Goal: Task Accomplishment & Management: Manage account settings

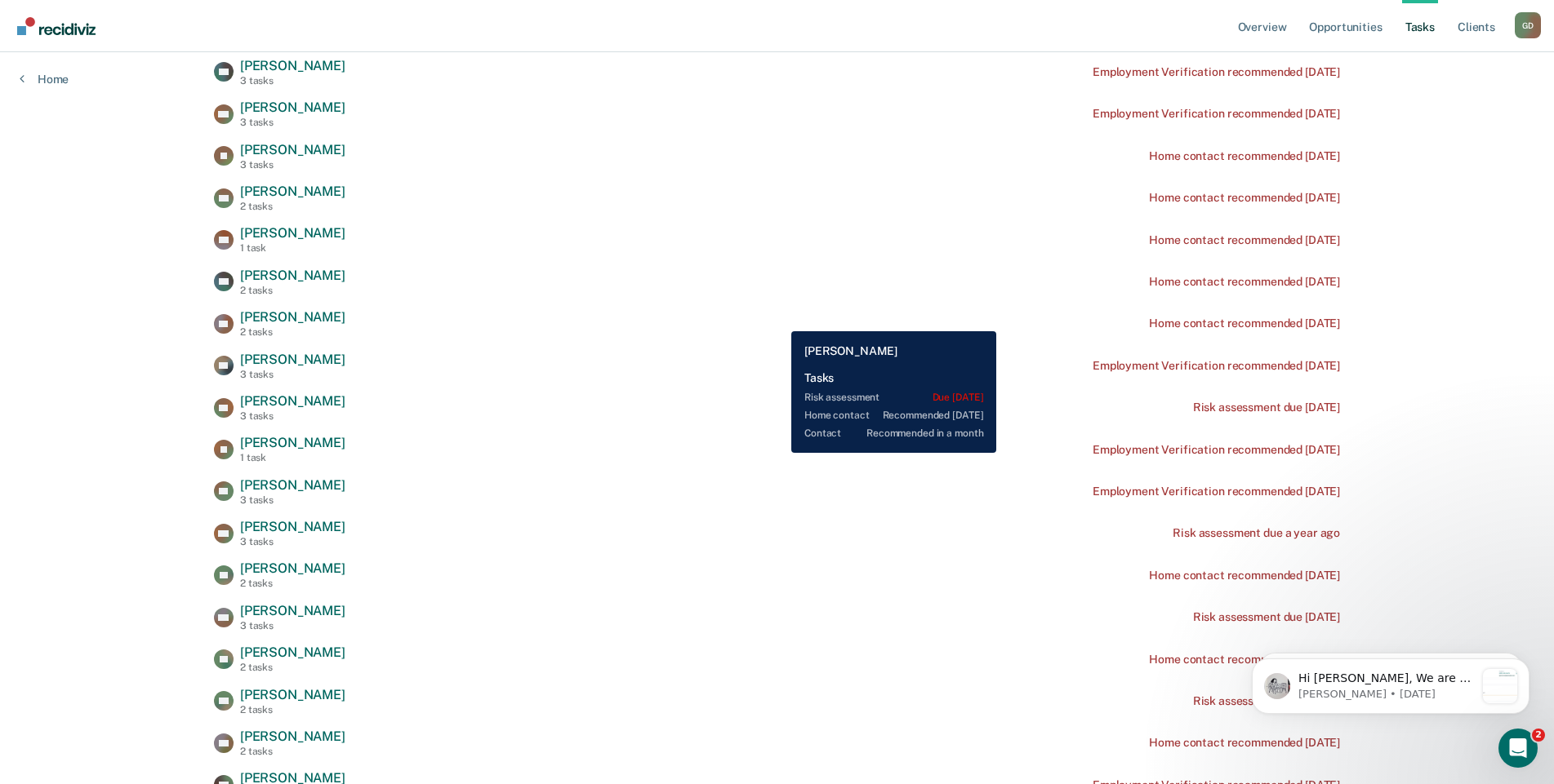
scroll to position [674, 0]
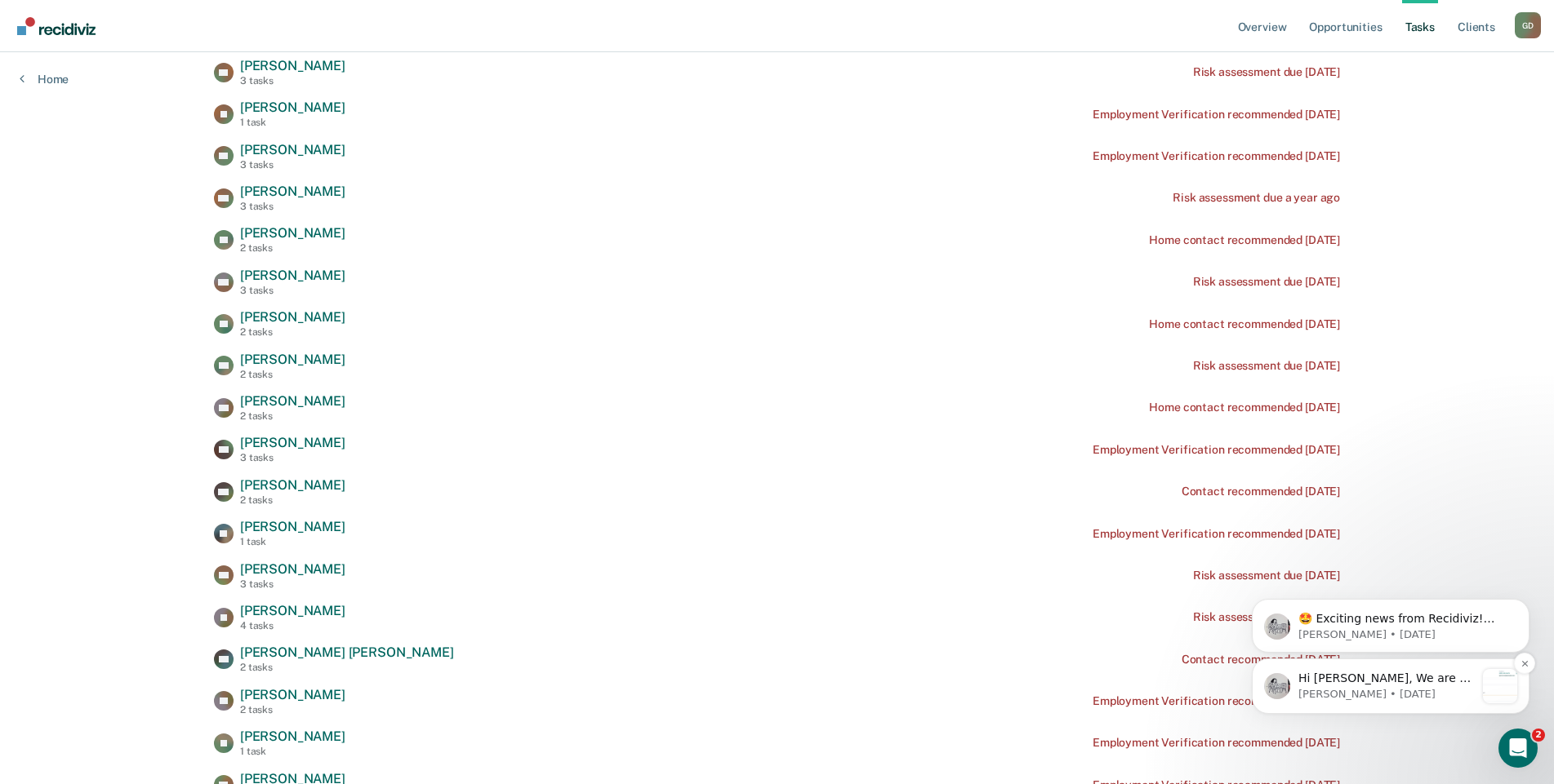
click at [1397, 694] on p "[PERSON_NAME] • [DATE]" at bounding box center [1386, 695] width 176 height 15
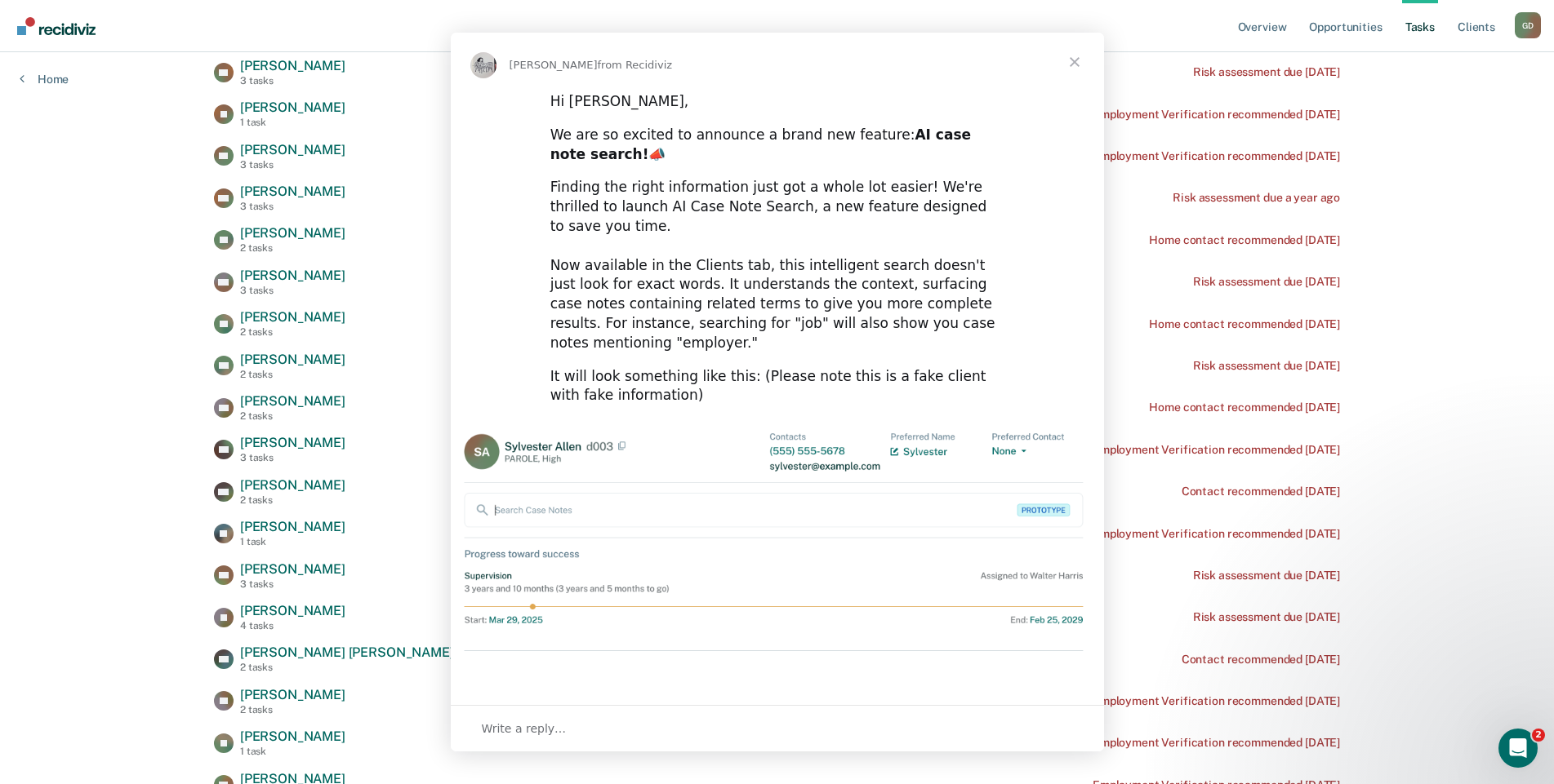
scroll to position [0, 0]
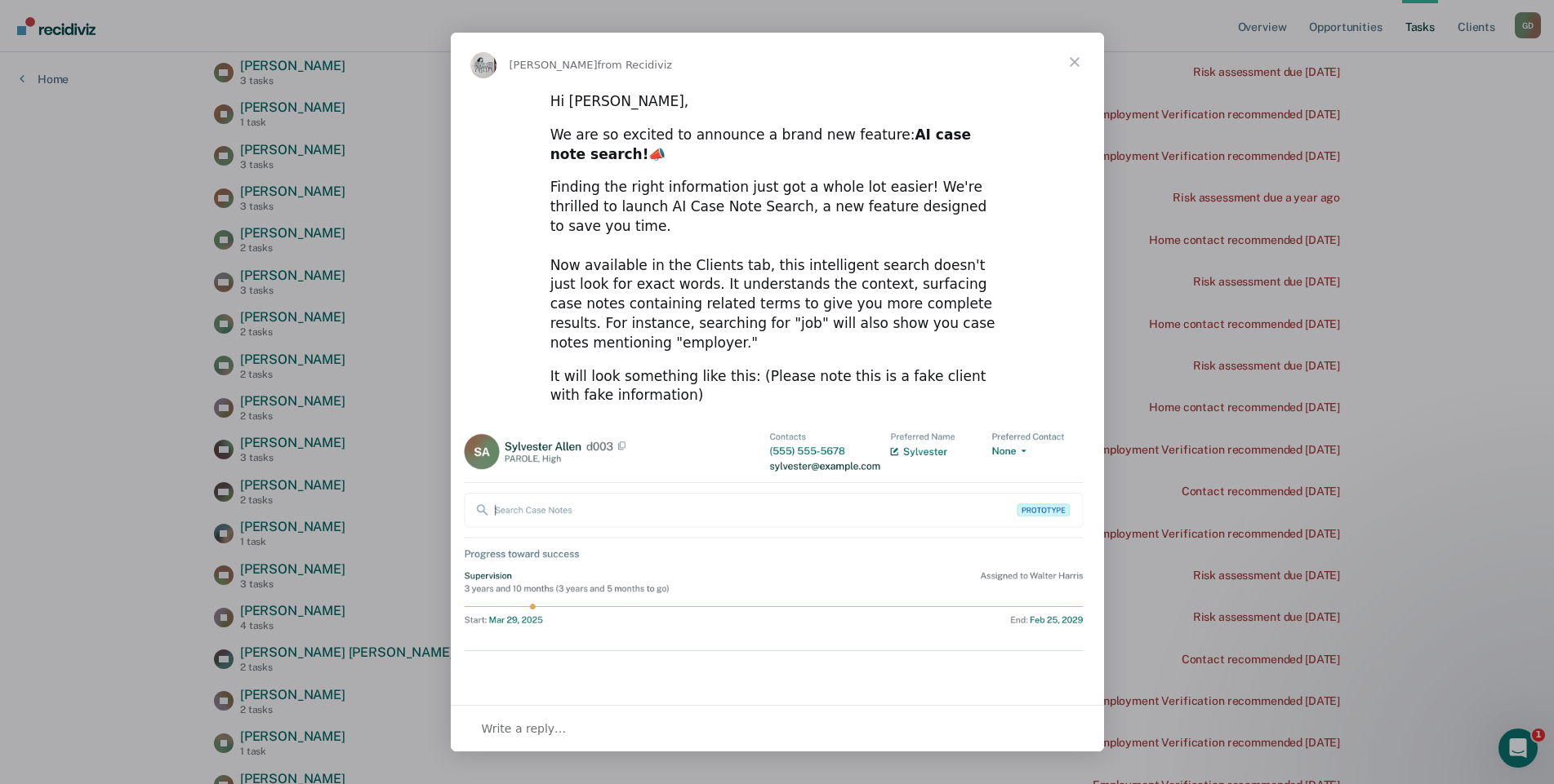
click at [1075, 67] on span "Close" at bounding box center [1075, 62] width 58 height 58
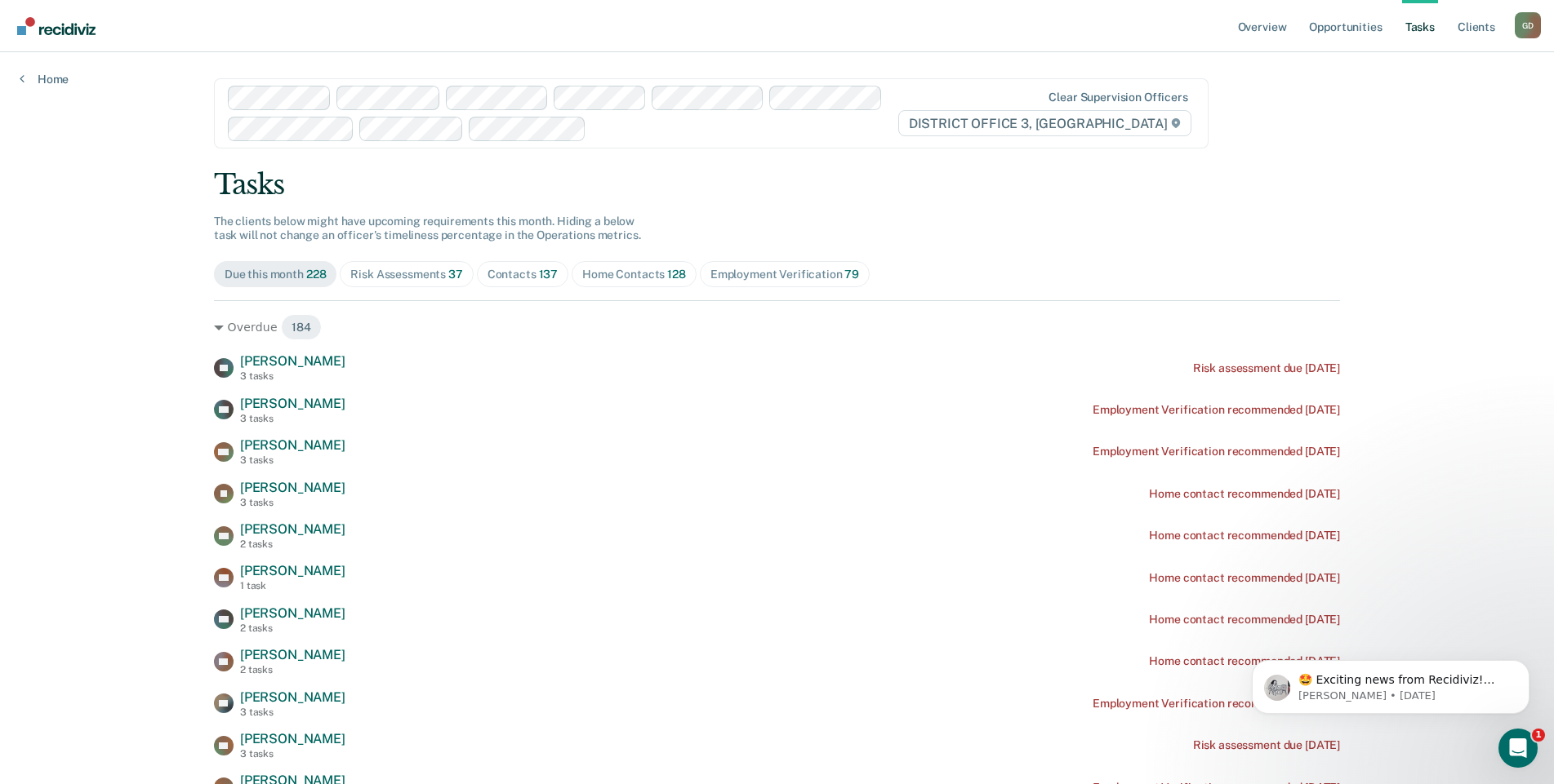
click at [1517, 24] on div "G D" at bounding box center [1528, 25] width 26 height 26
click at [1448, 106] on link "Go to Operations" at bounding box center [1462, 107] width 131 height 14
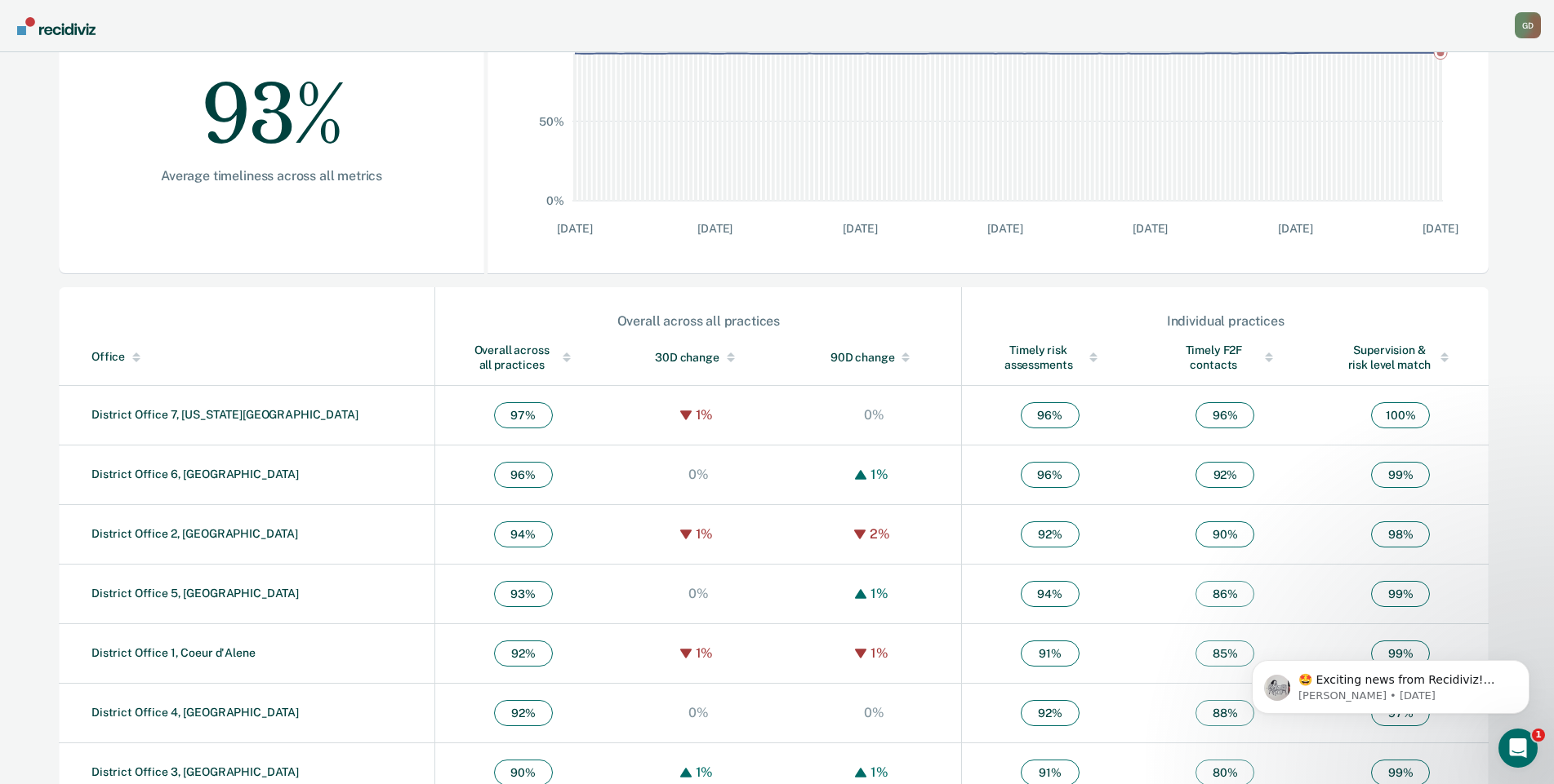
scroll to position [353, 0]
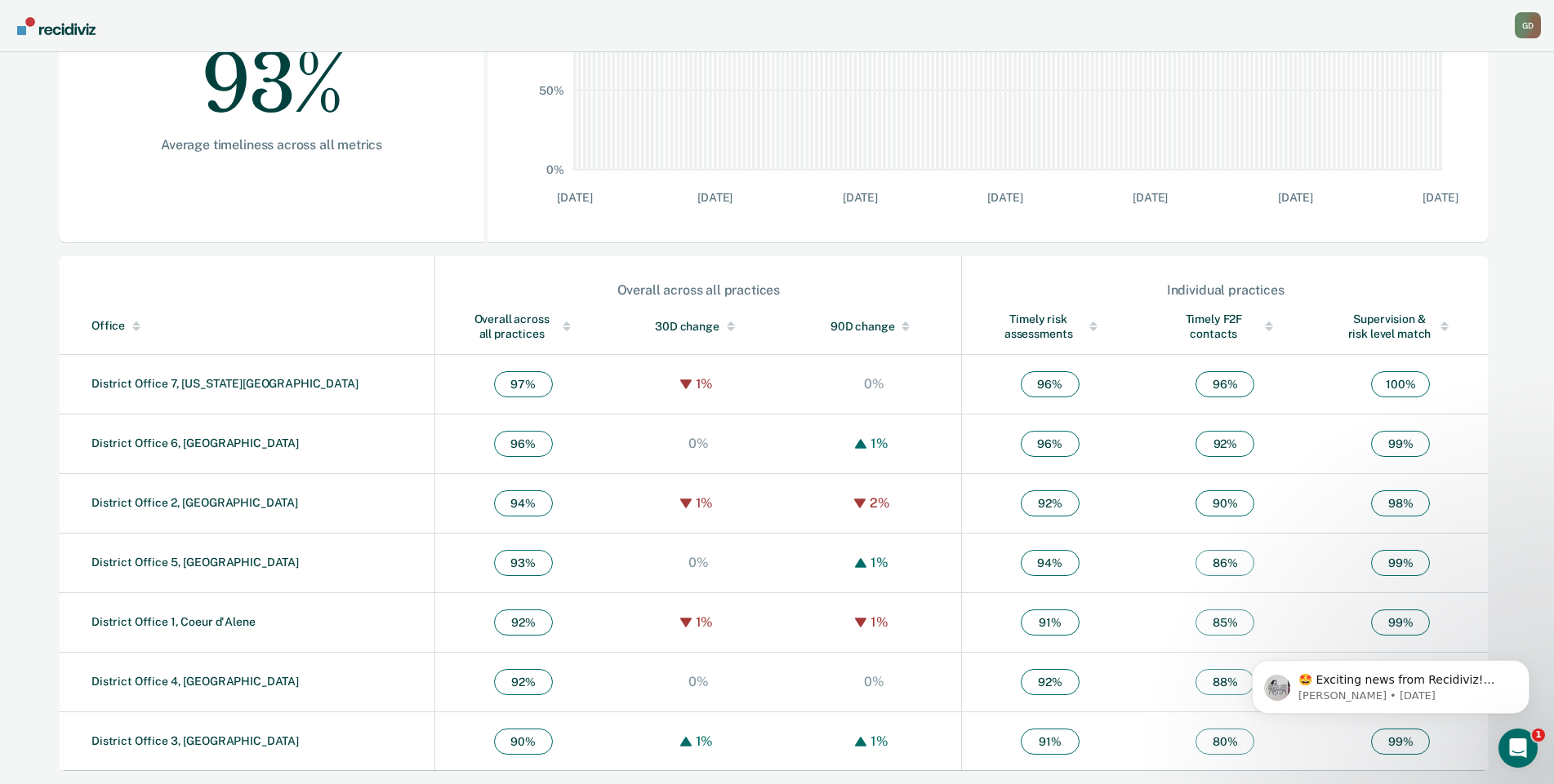
click at [494, 739] on span "90 %" at bounding box center [523, 742] width 58 height 26
click at [133, 737] on link "District Office 3, [GEOGRAPHIC_DATA]" at bounding box center [194, 741] width 207 height 13
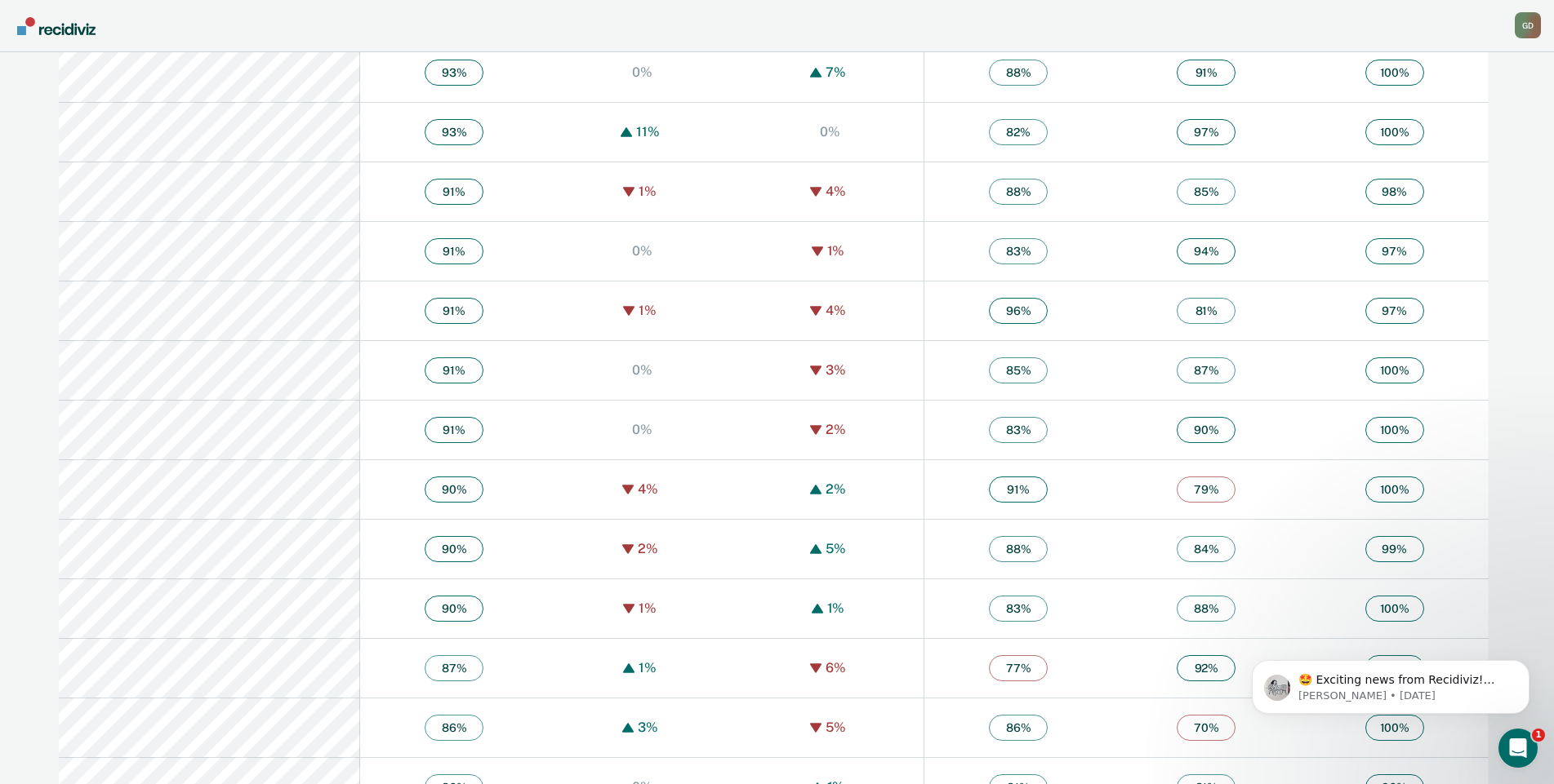
scroll to position [2224, 0]
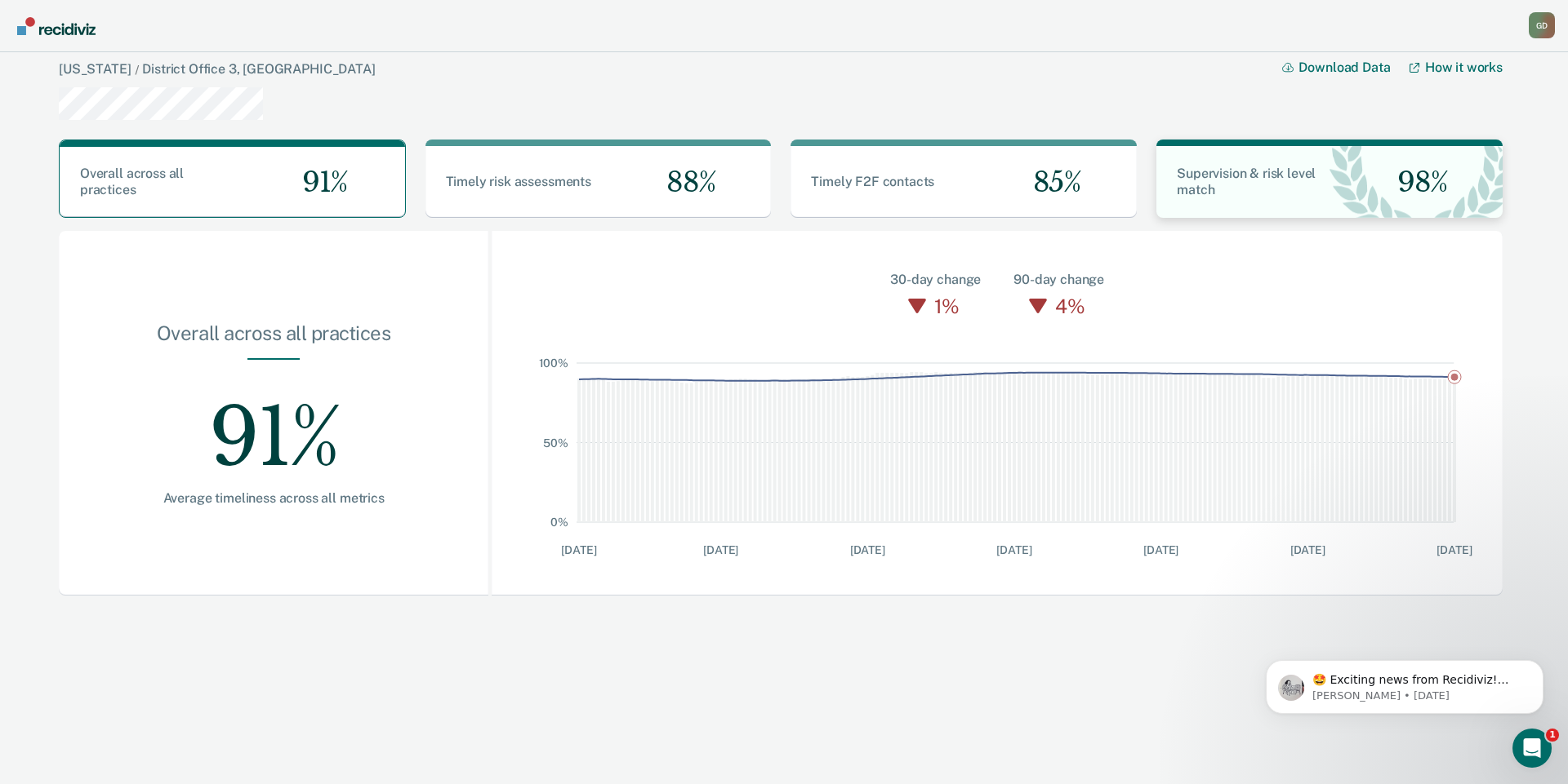
click at [1279, 188] on div "Supervision & risk level match" at bounding box center [1243, 183] width 174 height 33
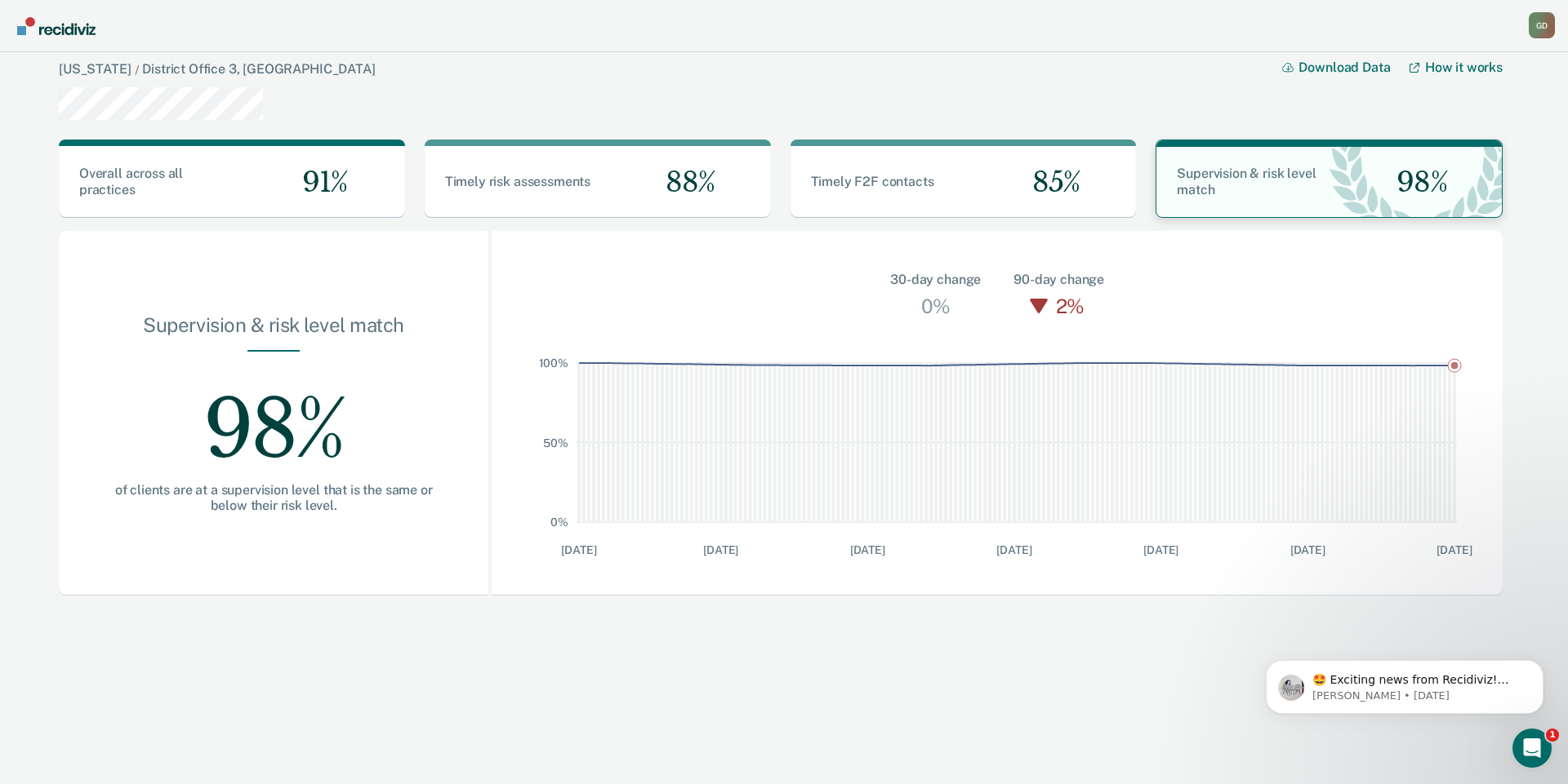
click at [1311, 173] on span "Supervision & risk level match" at bounding box center [1247, 182] width 139 height 32
click at [49, 25] on img "Go to Recidiviz Home" at bounding box center [57, 26] width 79 height 18
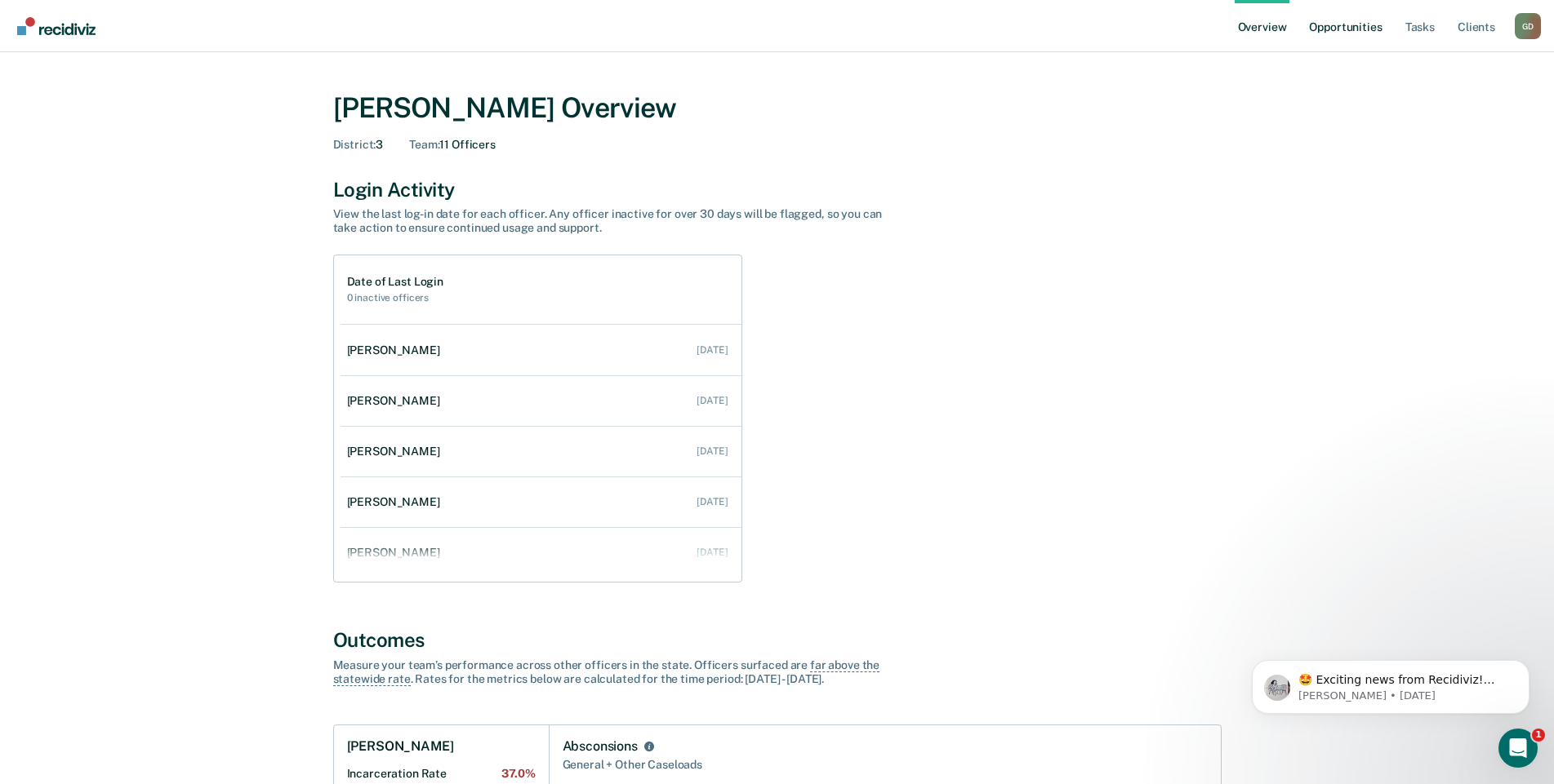
click at [1357, 31] on link "Opportunities" at bounding box center [1345, 26] width 79 height 52
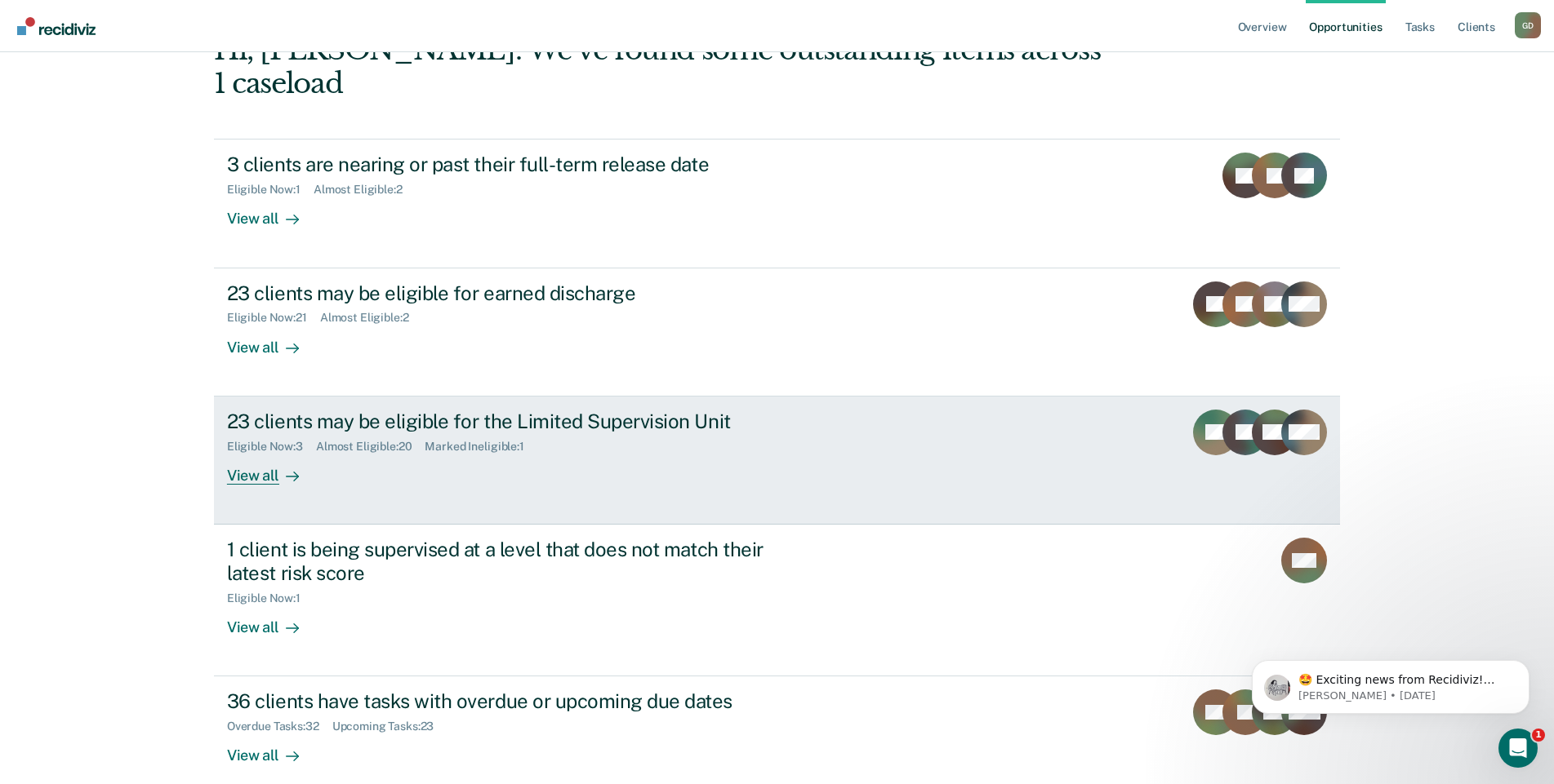
scroll to position [178, 0]
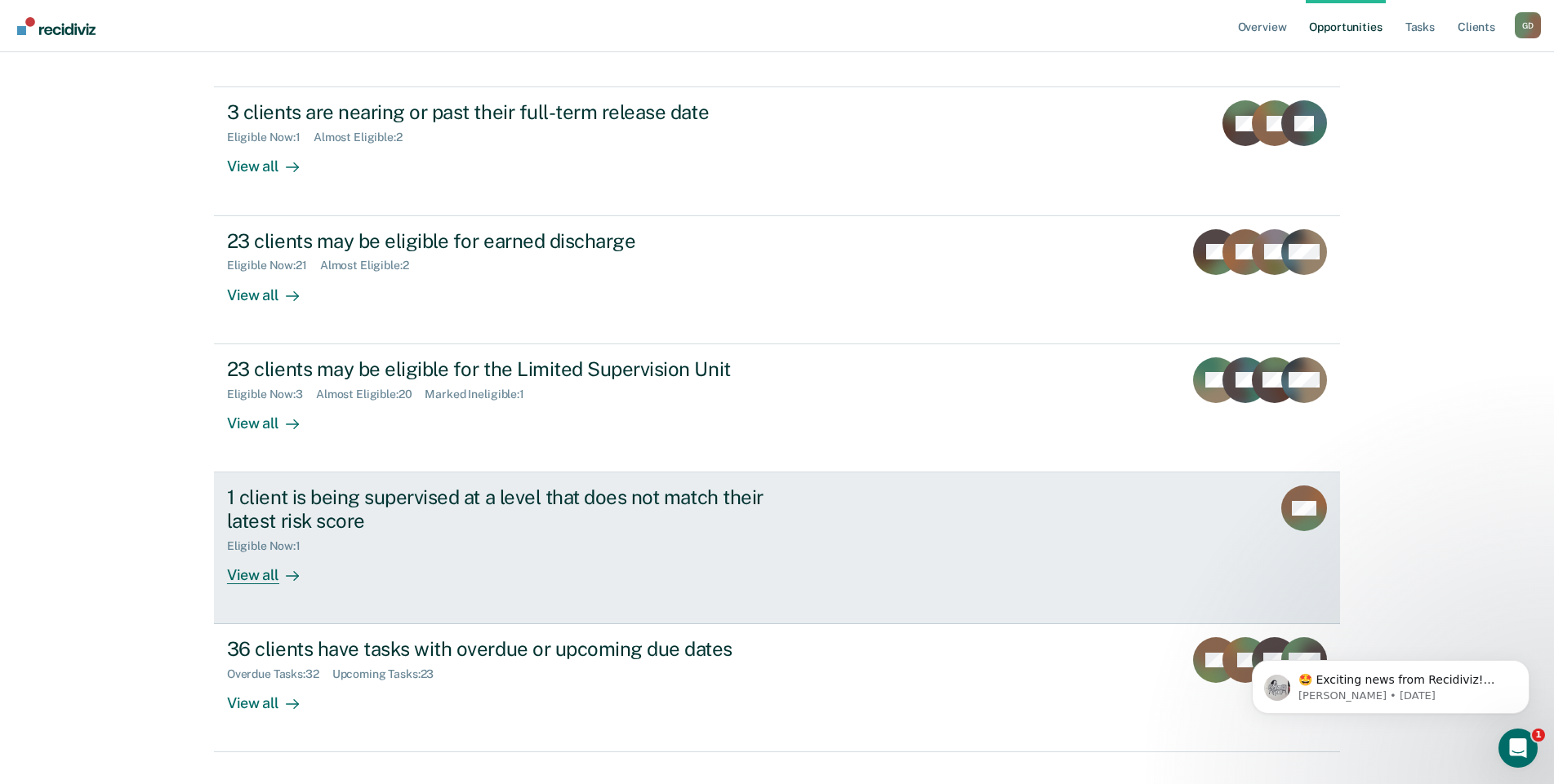
click at [258, 552] on div "View all" at bounding box center [273, 568] width 91 height 32
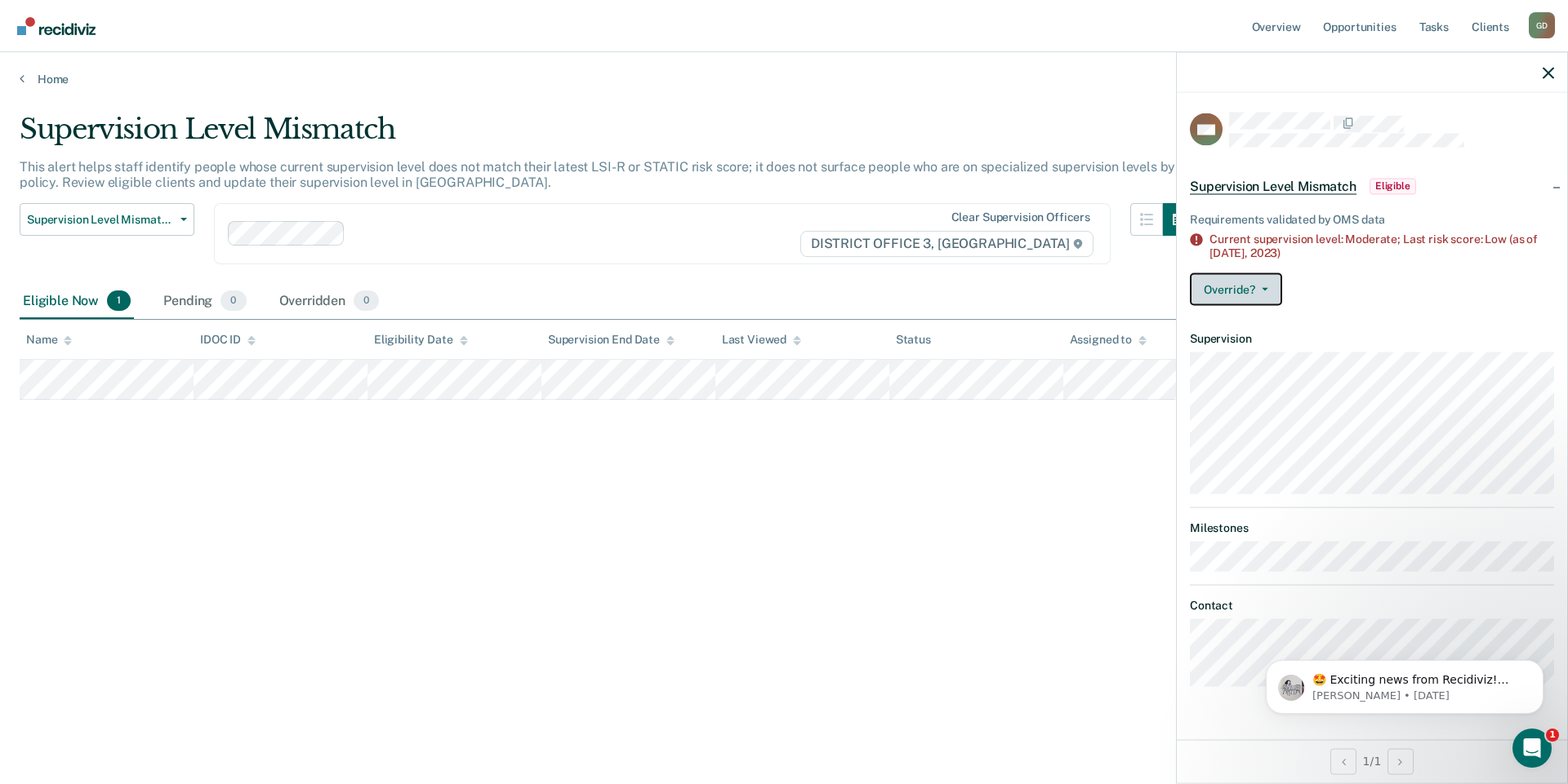
click at [1263, 287] on icon "button" at bounding box center [1265, 289] width 6 height 4
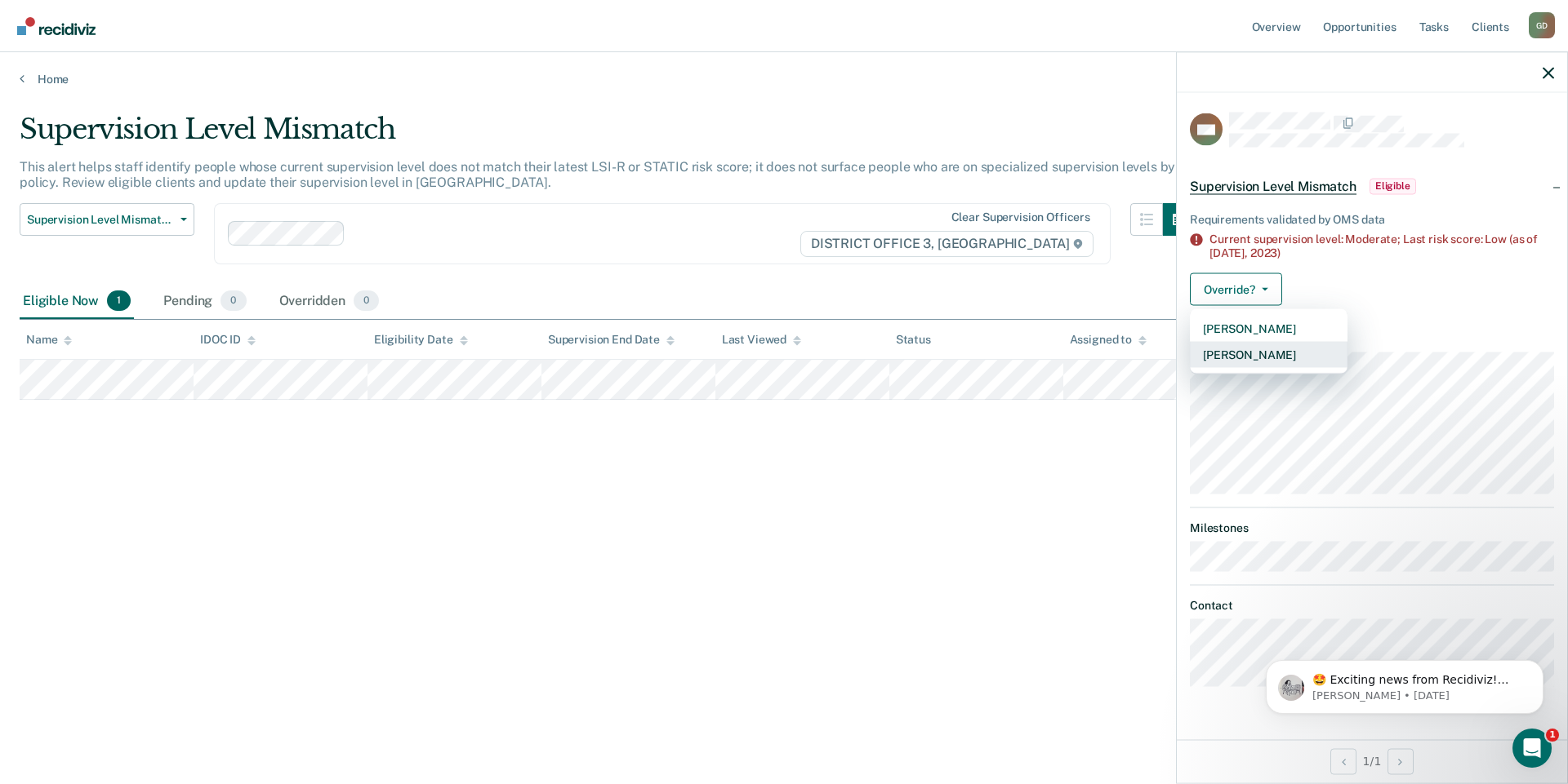
click at [1250, 351] on button "[PERSON_NAME]" at bounding box center [1268, 354] width 158 height 26
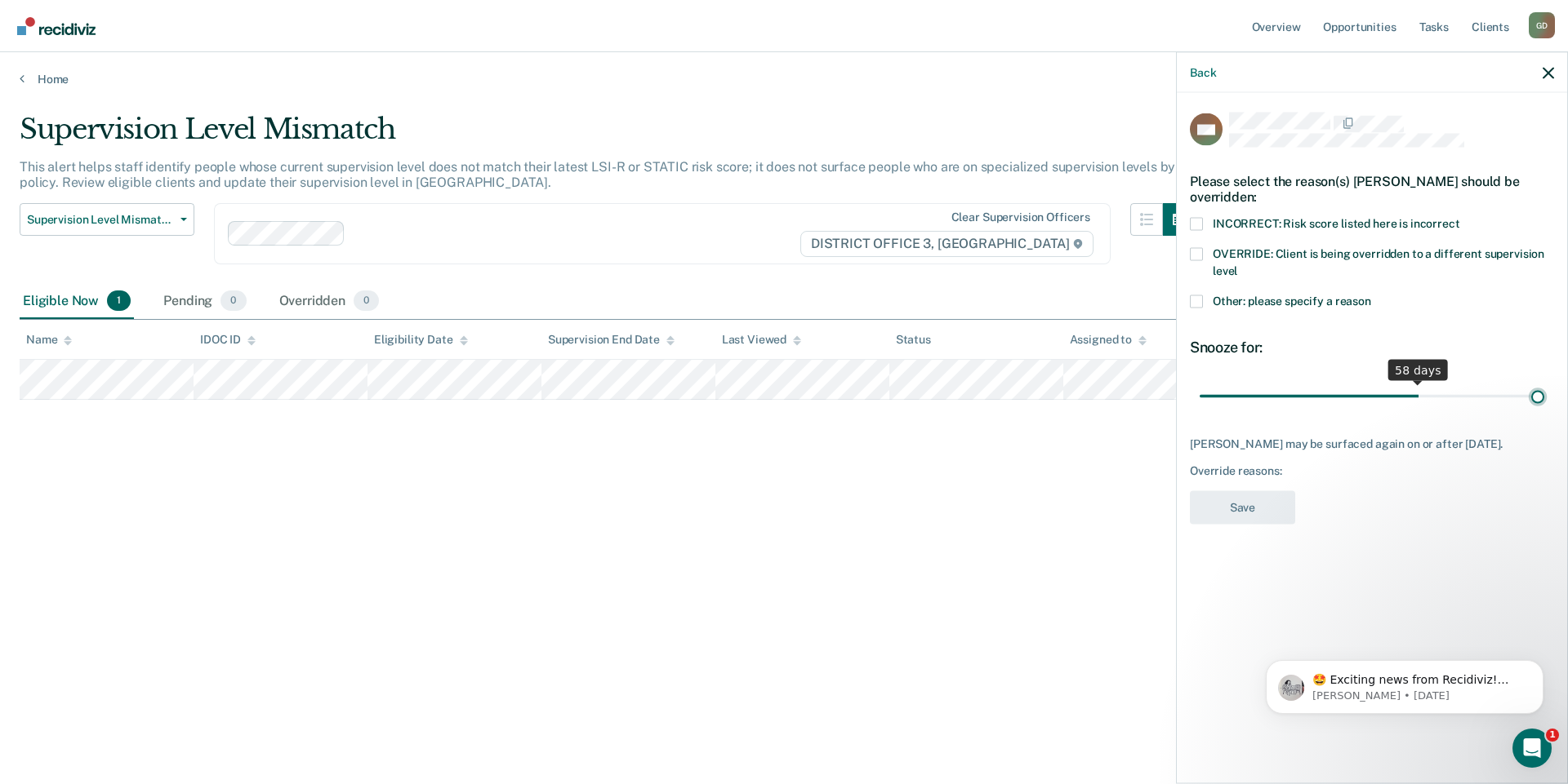
drag, startPoint x: 1313, startPoint y: 392, endPoint x: 1584, endPoint y: 410, distance: 271.6
type input "90"
click at [1544, 410] on input "range" at bounding box center [1372, 396] width 344 height 28
click at [1198, 298] on span at bounding box center [1196, 301] width 13 height 13
click at [1371, 295] on input "Other: please specify a reason" at bounding box center [1371, 295] width 0 height 0
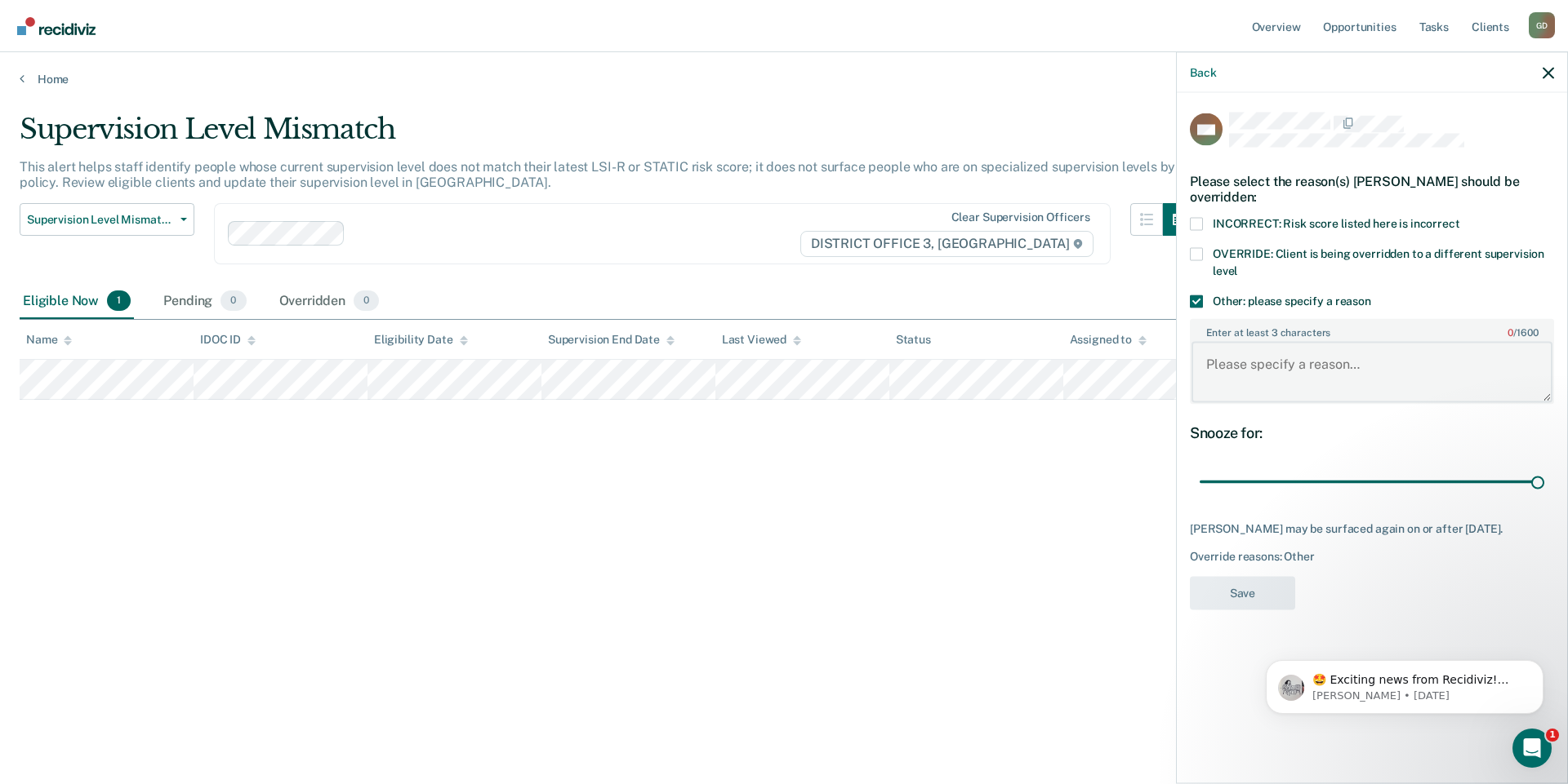
click at [1249, 374] on textarea "Enter at least 3 characters 0 / 1600" at bounding box center [1372, 372] width 361 height 60
type textarea "New release on parole"
click at [1239, 609] on button "Save" at bounding box center [1242, 592] width 105 height 34
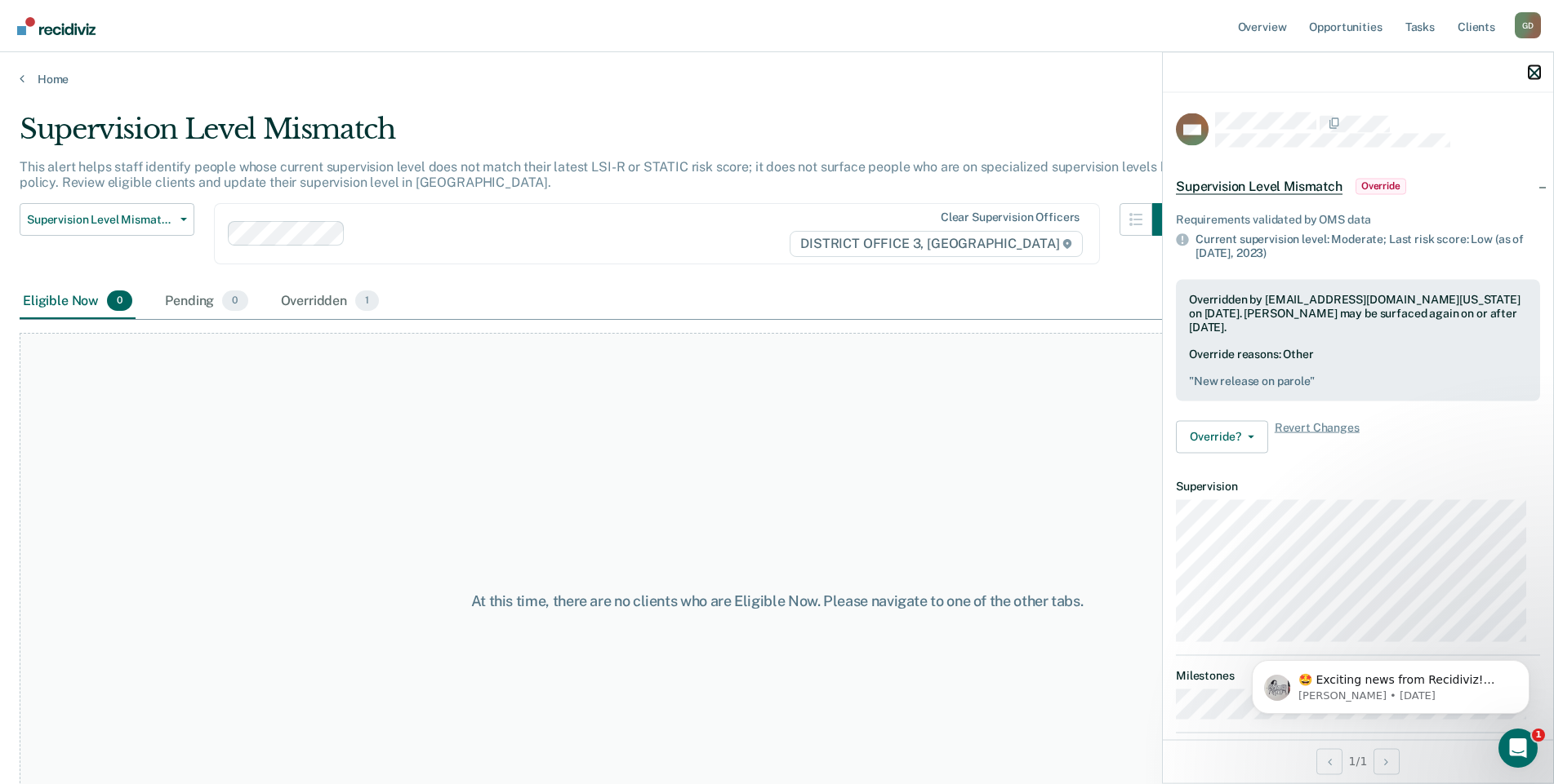
click at [1538, 71] on icon "button" at bounding box center [1534, 72] width 12 height 12
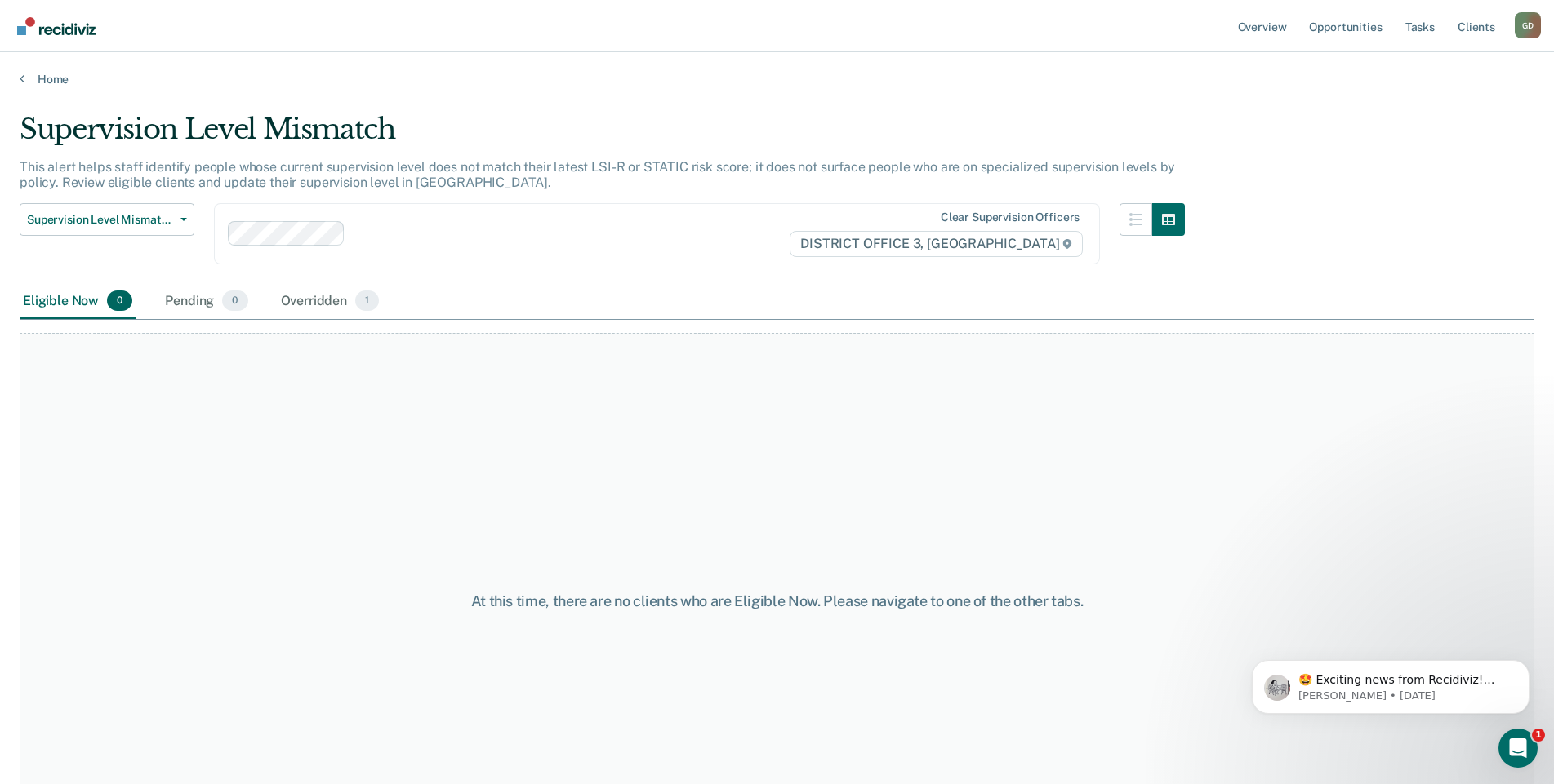
click at [69, 34] on img "Go to Recidiviz Home" at bounding box center [57, 26] width 79 height 18
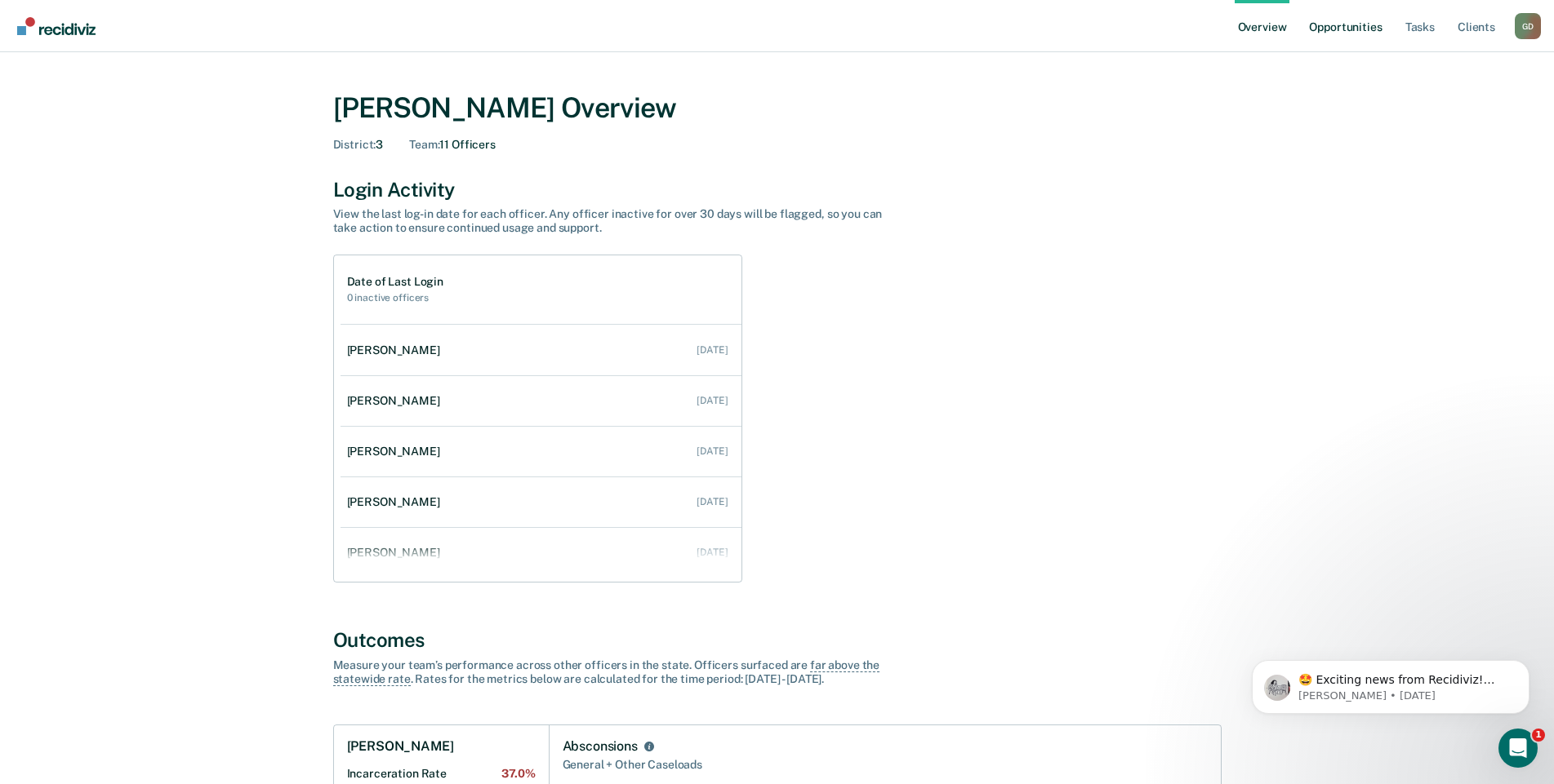
click at [1333, 28] on link "Opportunities" at bounding box center [1345, 26] width 79 height 52
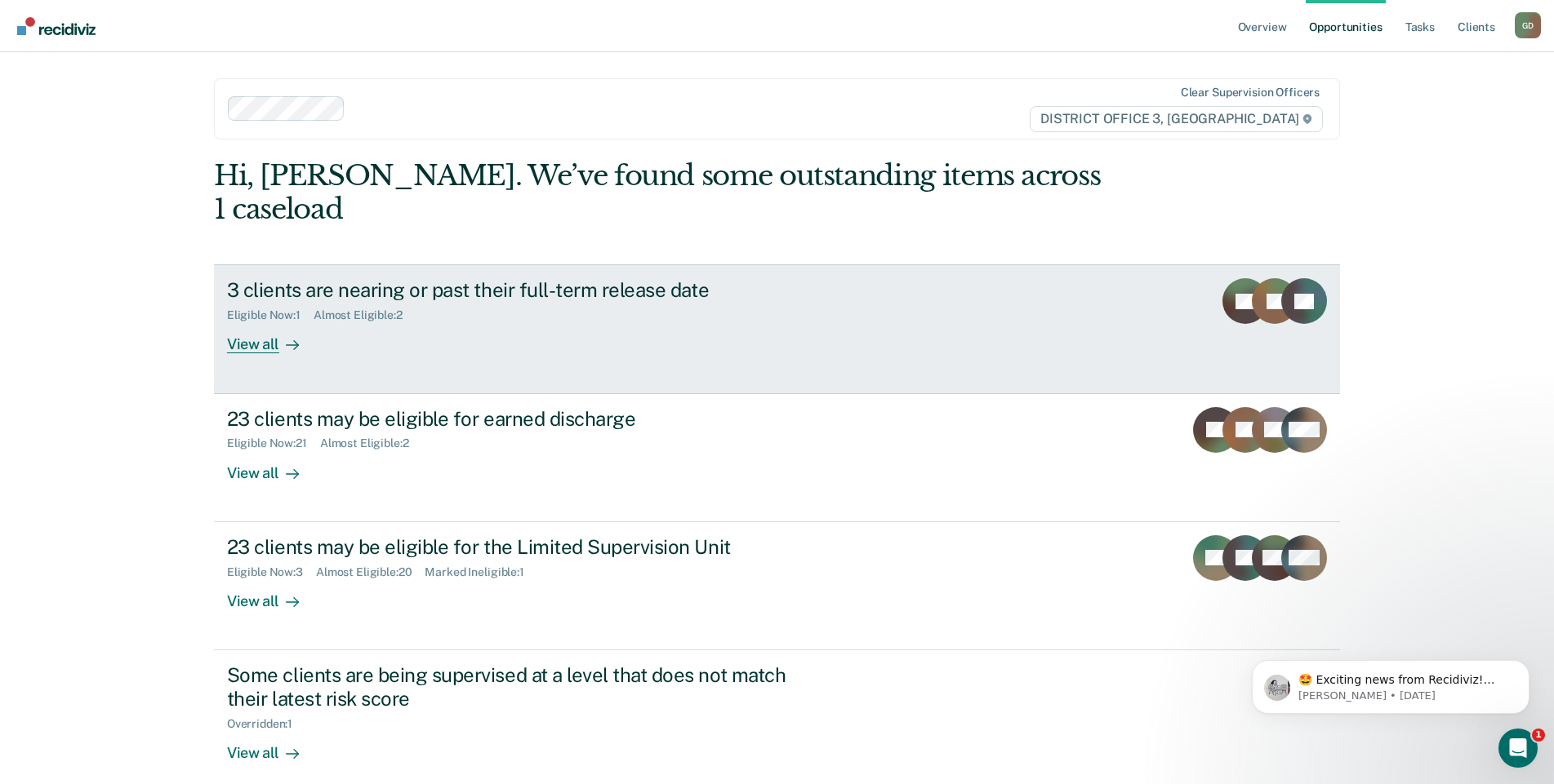
click at [583, 302] on div "Eligible Now : 1 Almost Eligible : 2" at bounding box center [514, 312] width 573 height 20
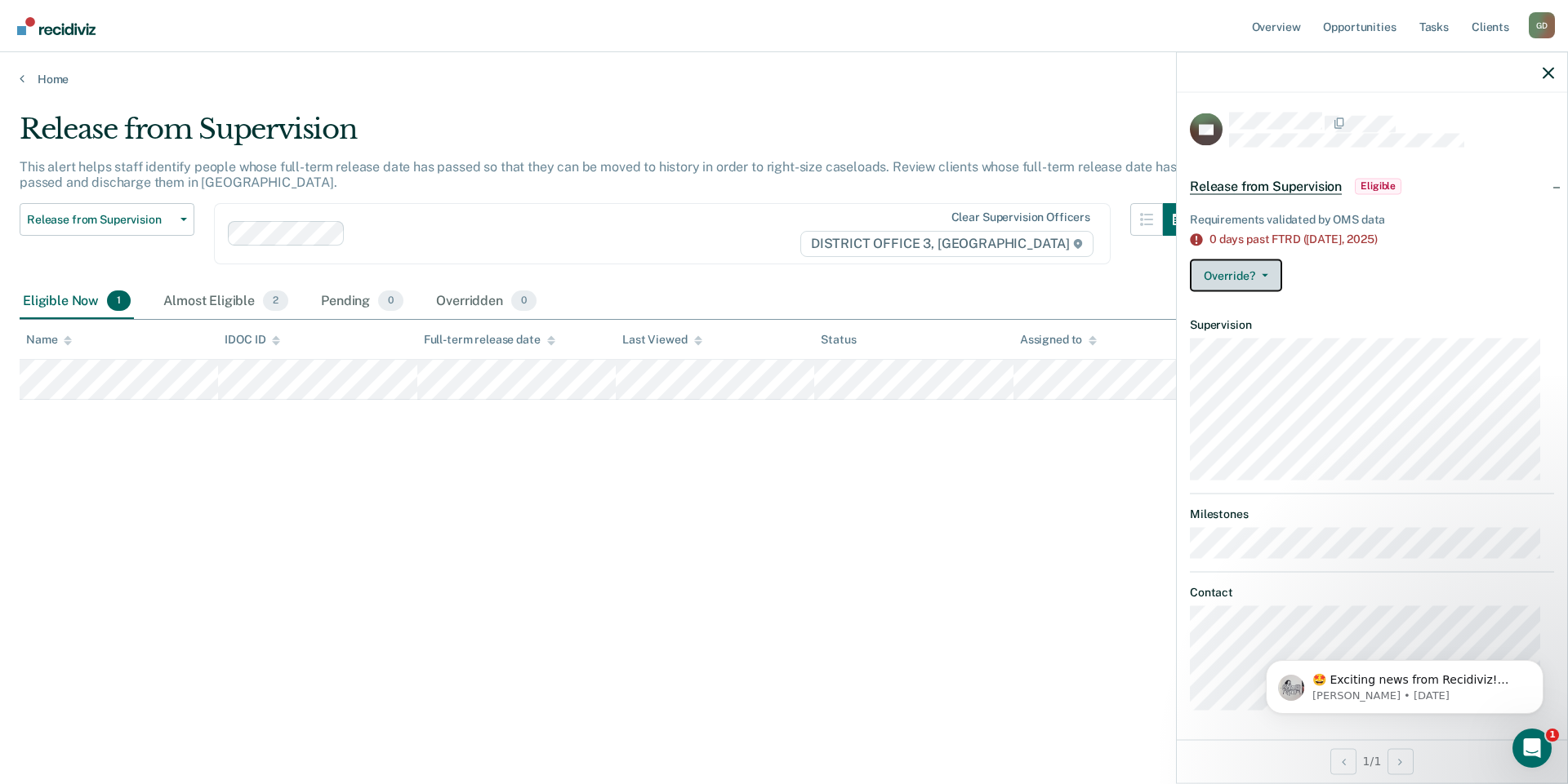
click at [1271, 277] on button "Override?" at bounding box center [1236, 276] width 92 height 33
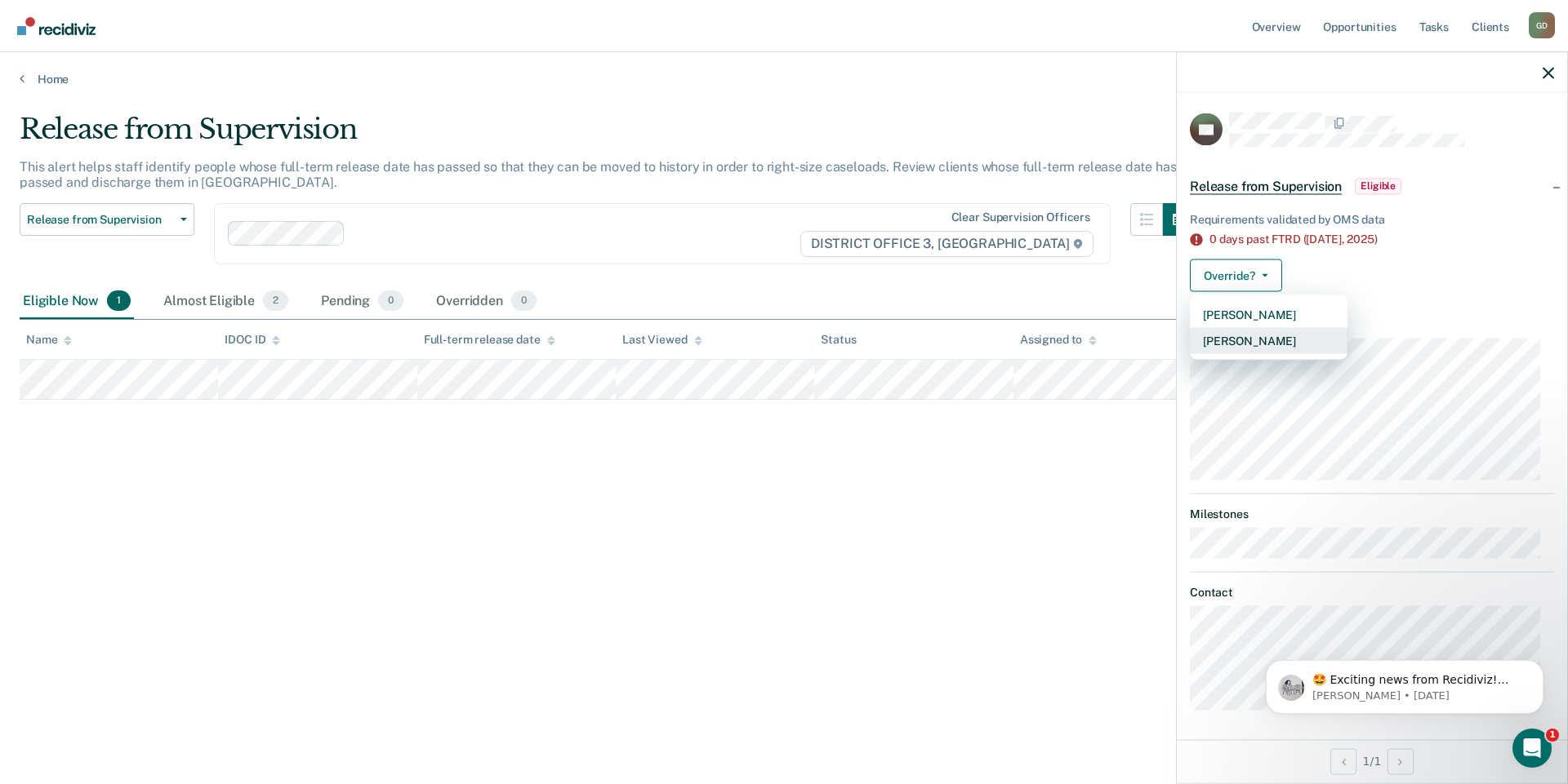
click at [1237, 343] on button "[PERSON_NAME]" at bounding box center [1268, 340] width 158 height 26
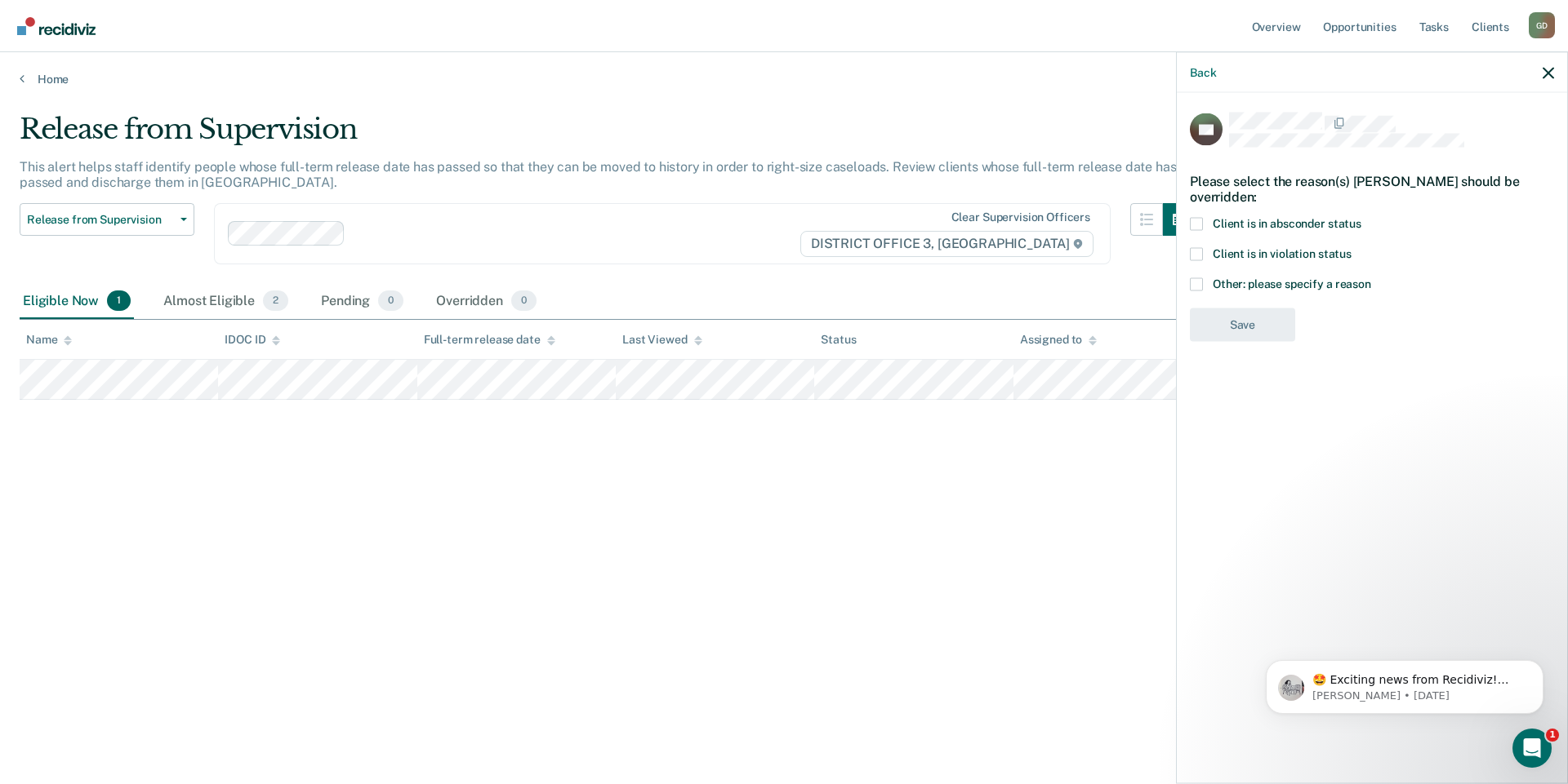
click at [1197, 288] on span at bounding box center [1196, 284] width 13 height 13
click at [1371, 277] on input "Other: please specify a reason" at bounding box center [1371, 277] width 0 height 0
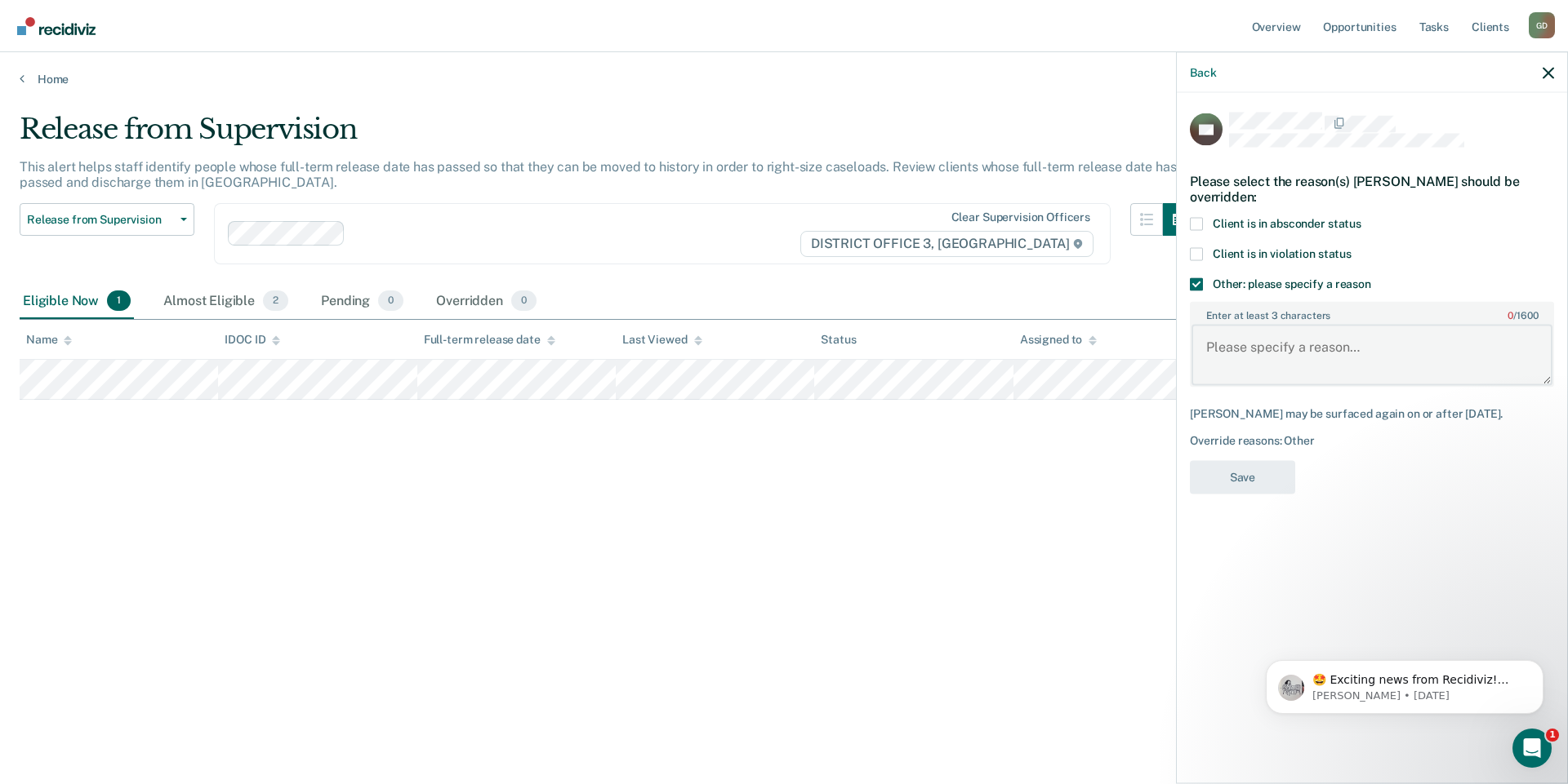
click at [1237, 356] on textarea "Enter at least 3 characters 0 / 1600" at bounding box center [1372, 355] width 361 height 60
type textarea "Off supervision"
click at [1232, 469] on button "Save" at bounding box center [1242, 477] width 105 height 34
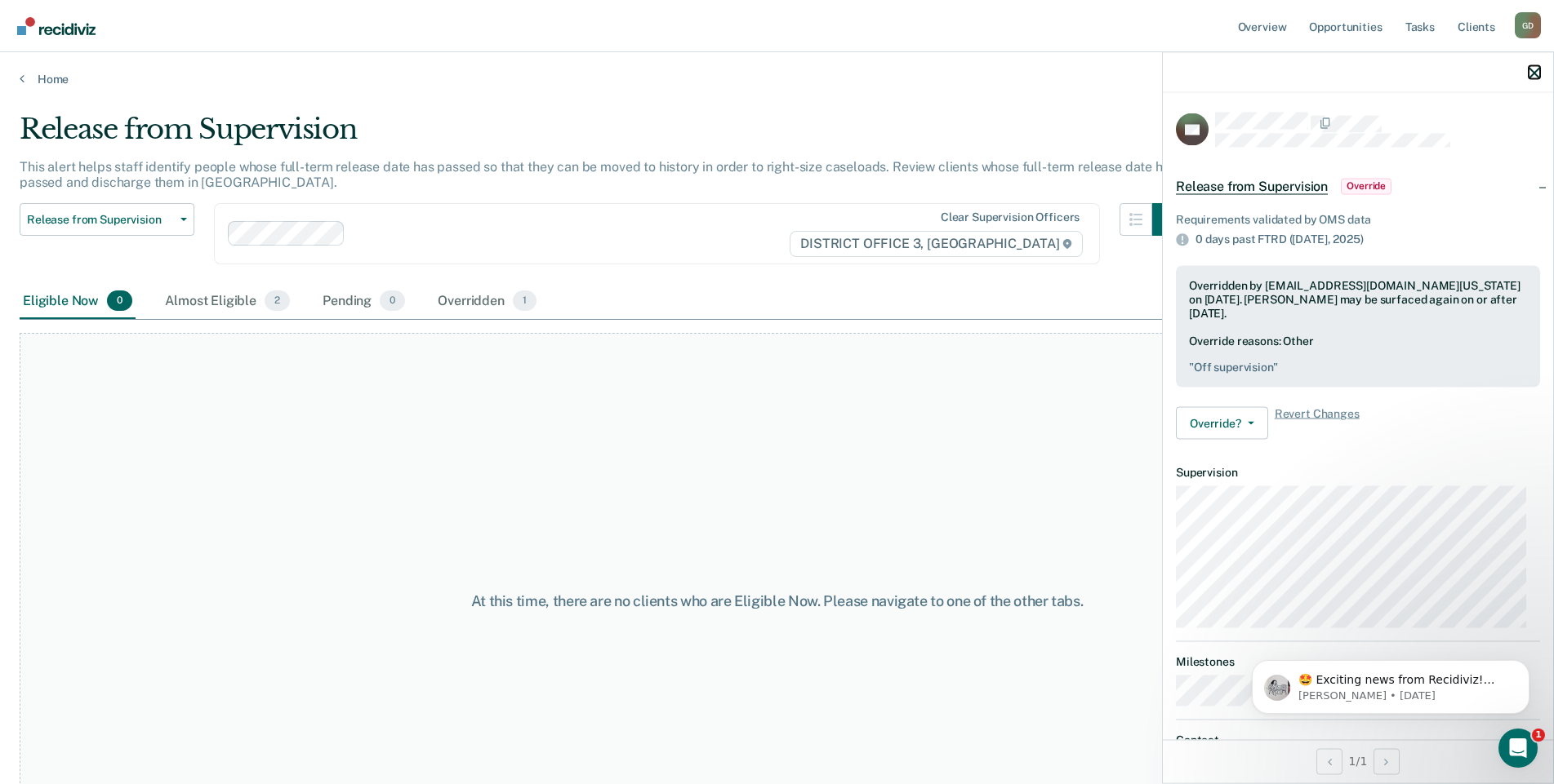
click at [1530, 68] on icon "button" at bounding box center [1534, 72] width 12 height 12
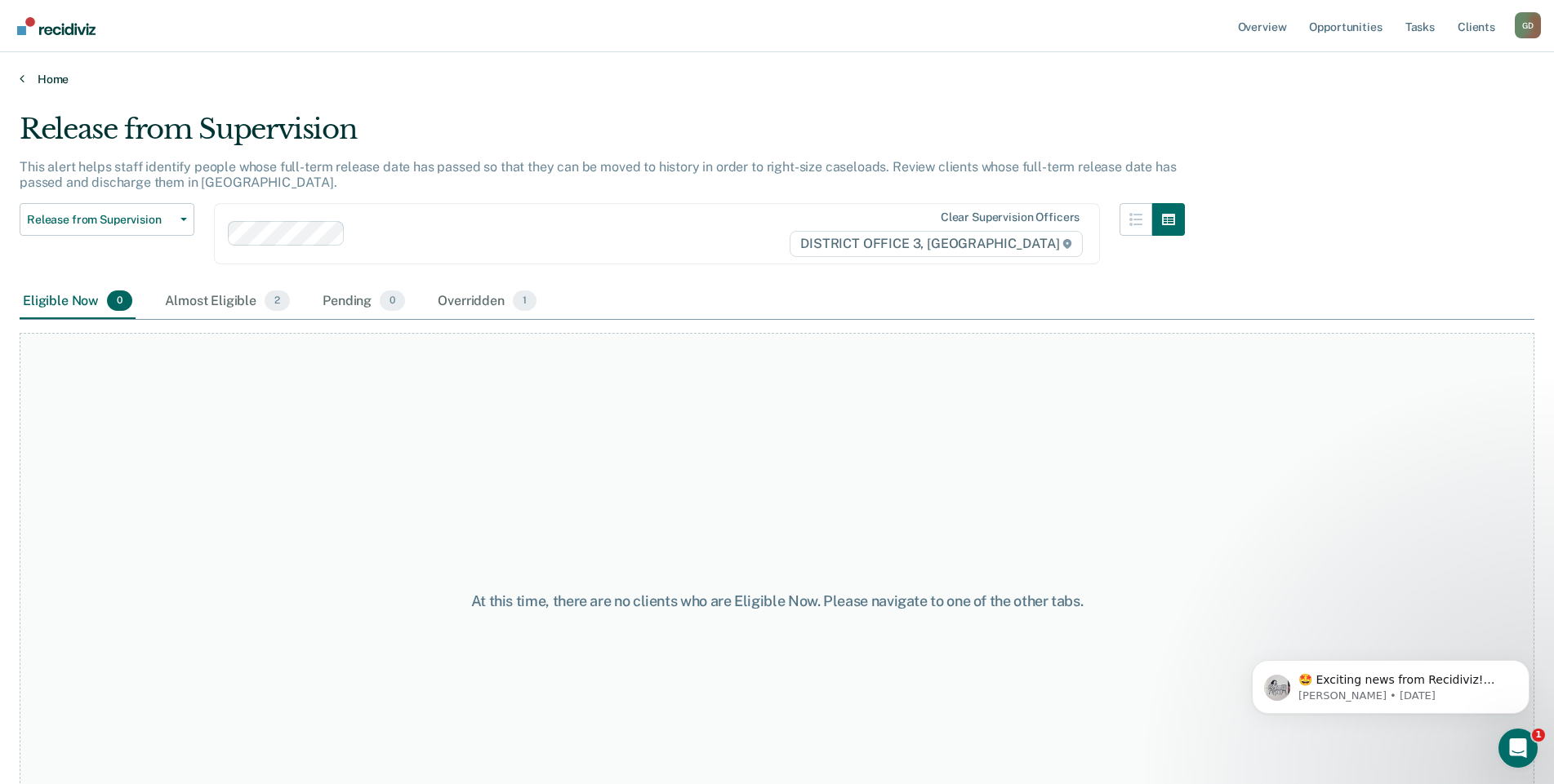
click at [28, 79] on link "Home" at bounding box center [776, 79] width 1515 height 15
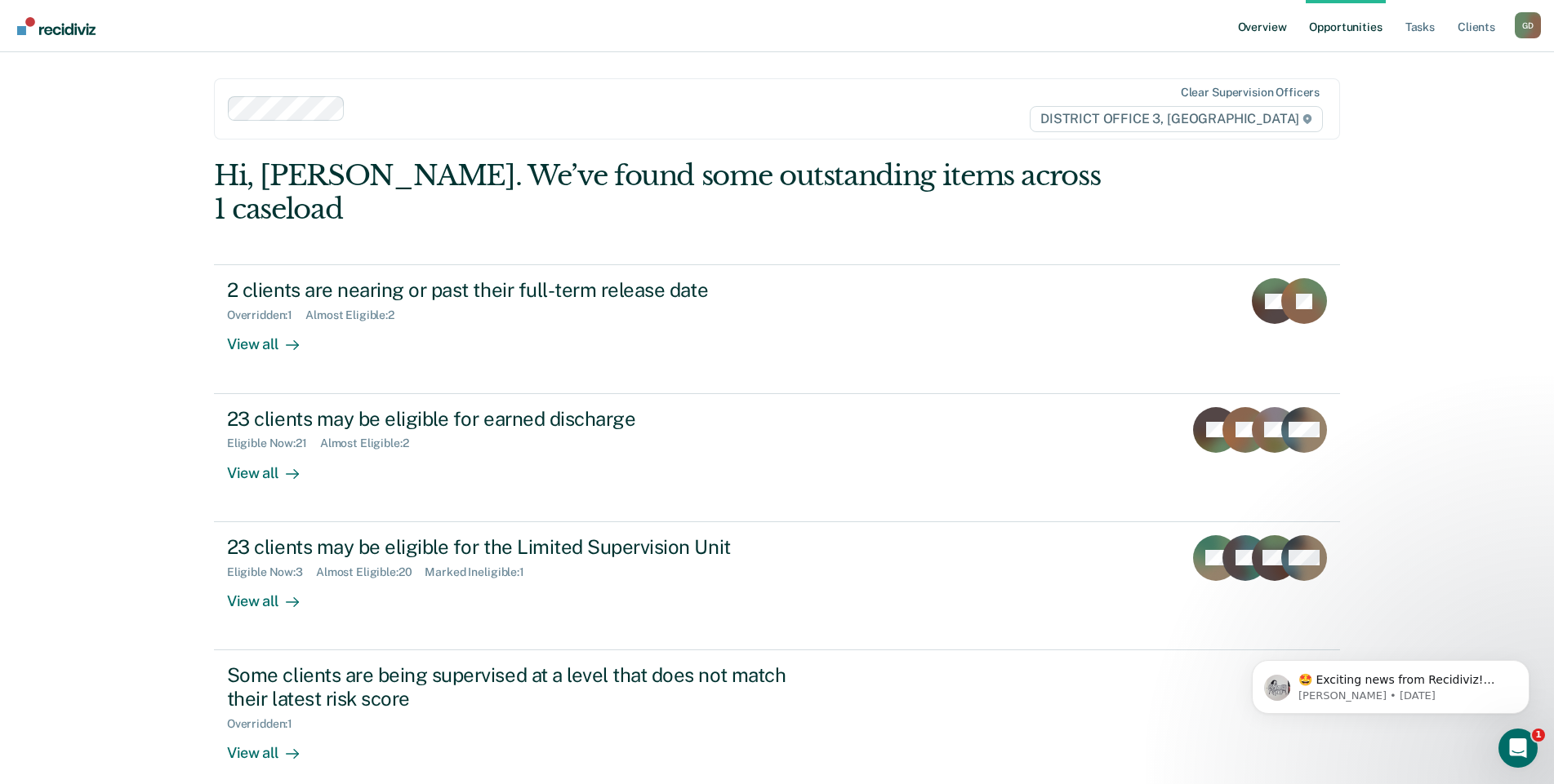
click at [1268, 22] on link "Overview" at bounding box center [1262, 26] width 56 height 52
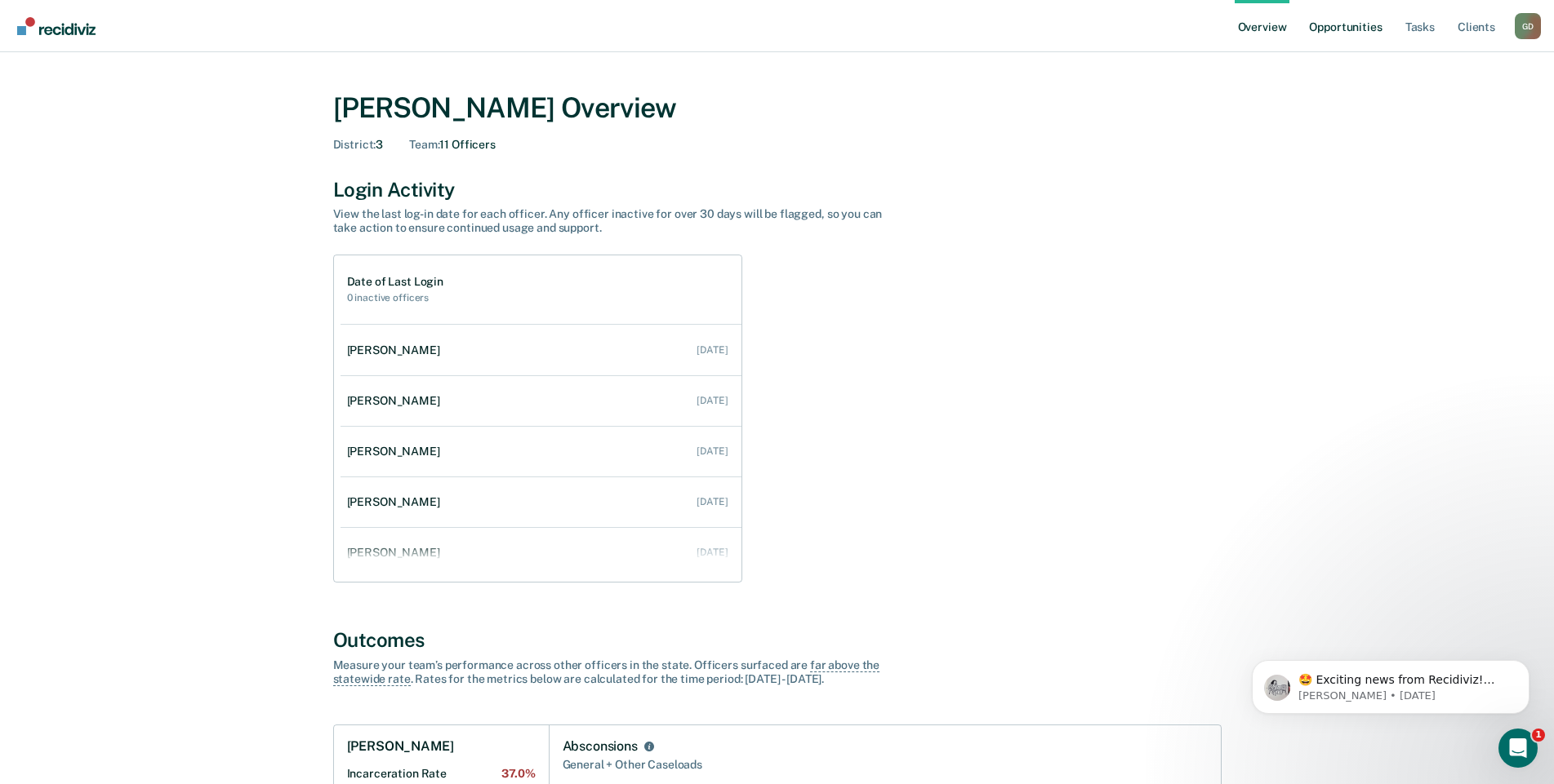
click at [1344, 20] on link "Opportunities" at bounding box center [1345, 26] width 79 height 52
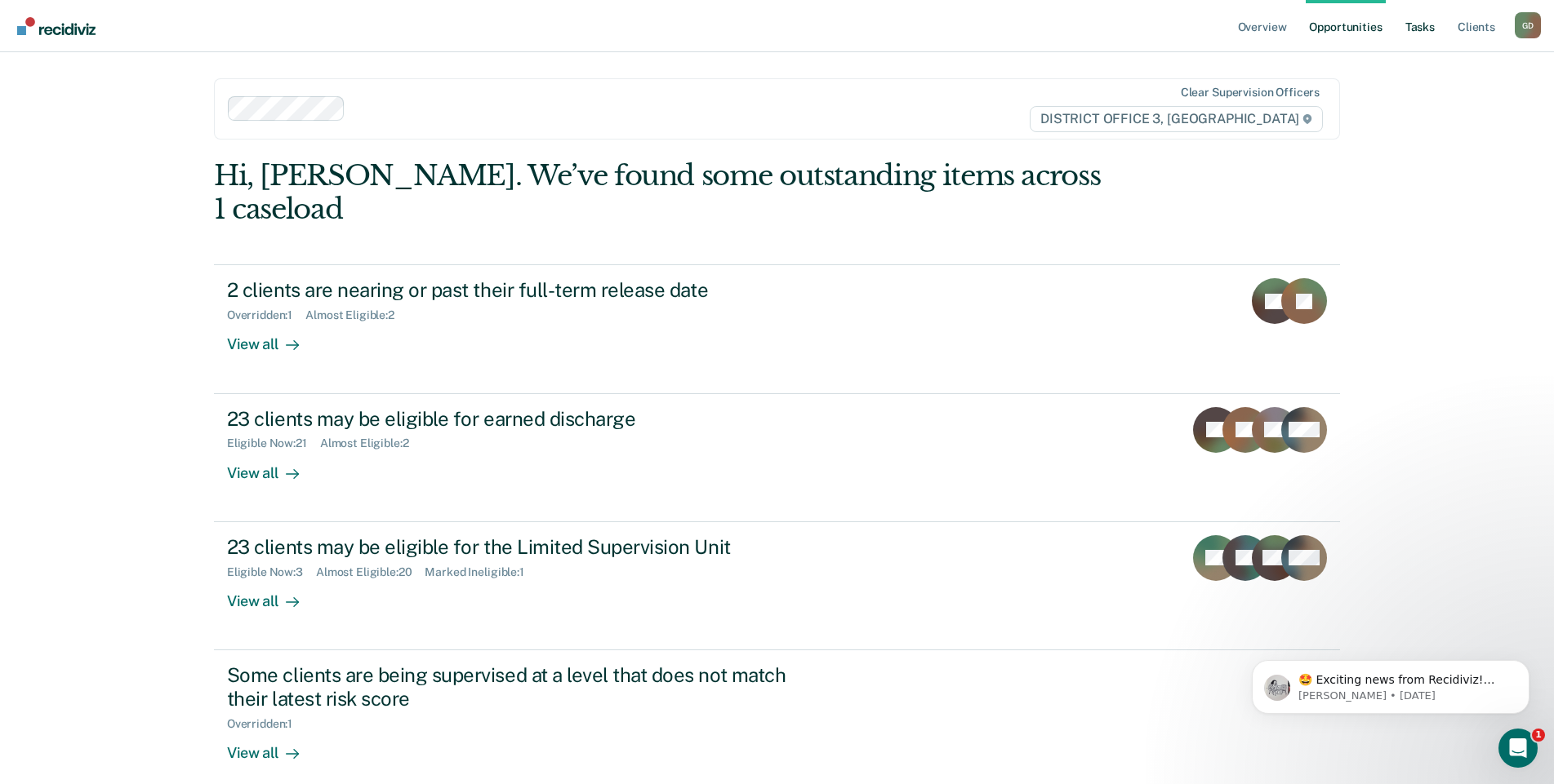
click at [1433, 35] on link "Tasks" at bounding box center [1419, 26] width 36 height 52
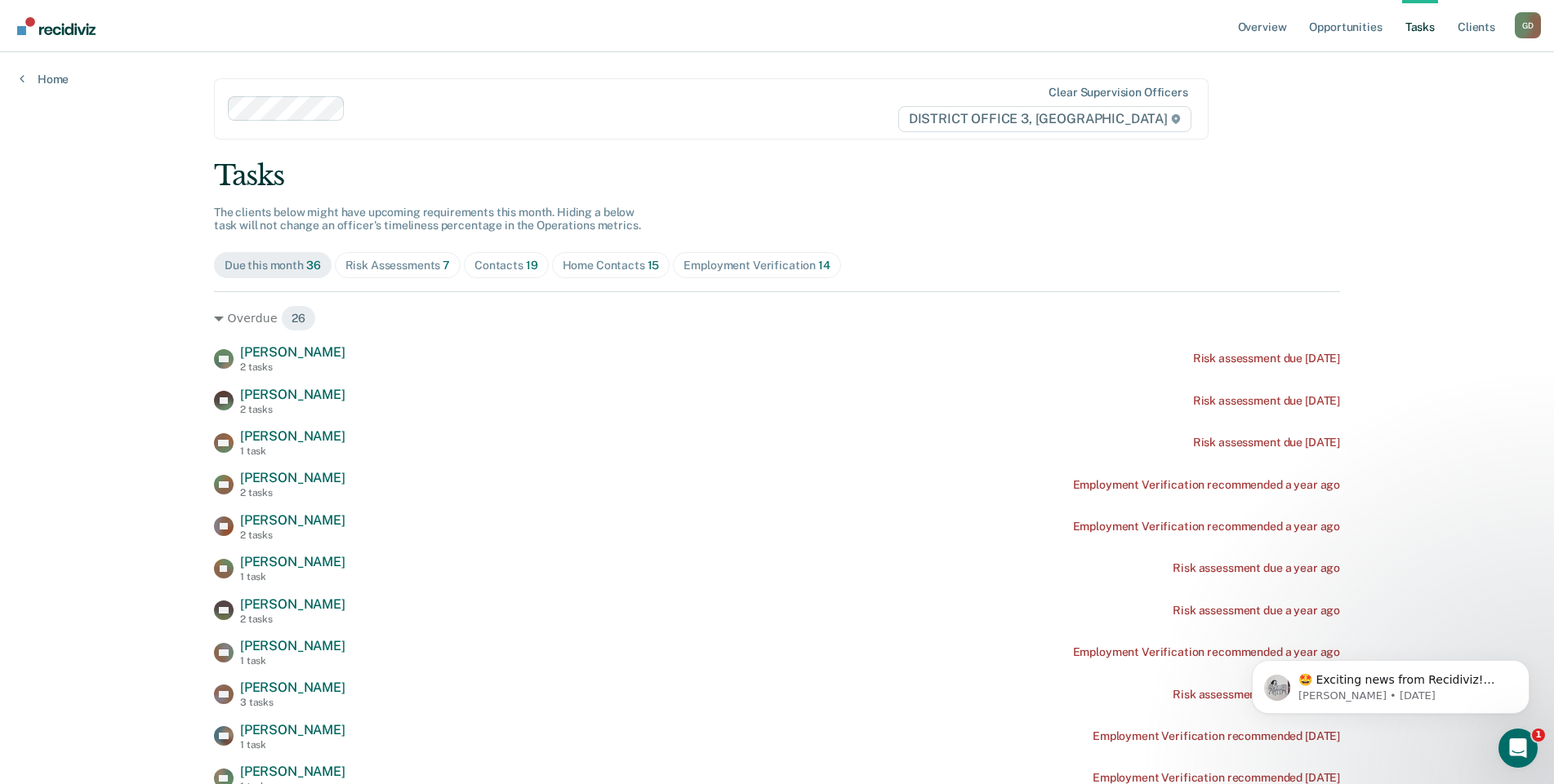
click at [1533, 32] on div "G D" at bounding box center [1528, 25] width 26 height 26
click at [1463, 104] on link "Go to Operations" at bounding box center [1462, 107] width 131 height 14
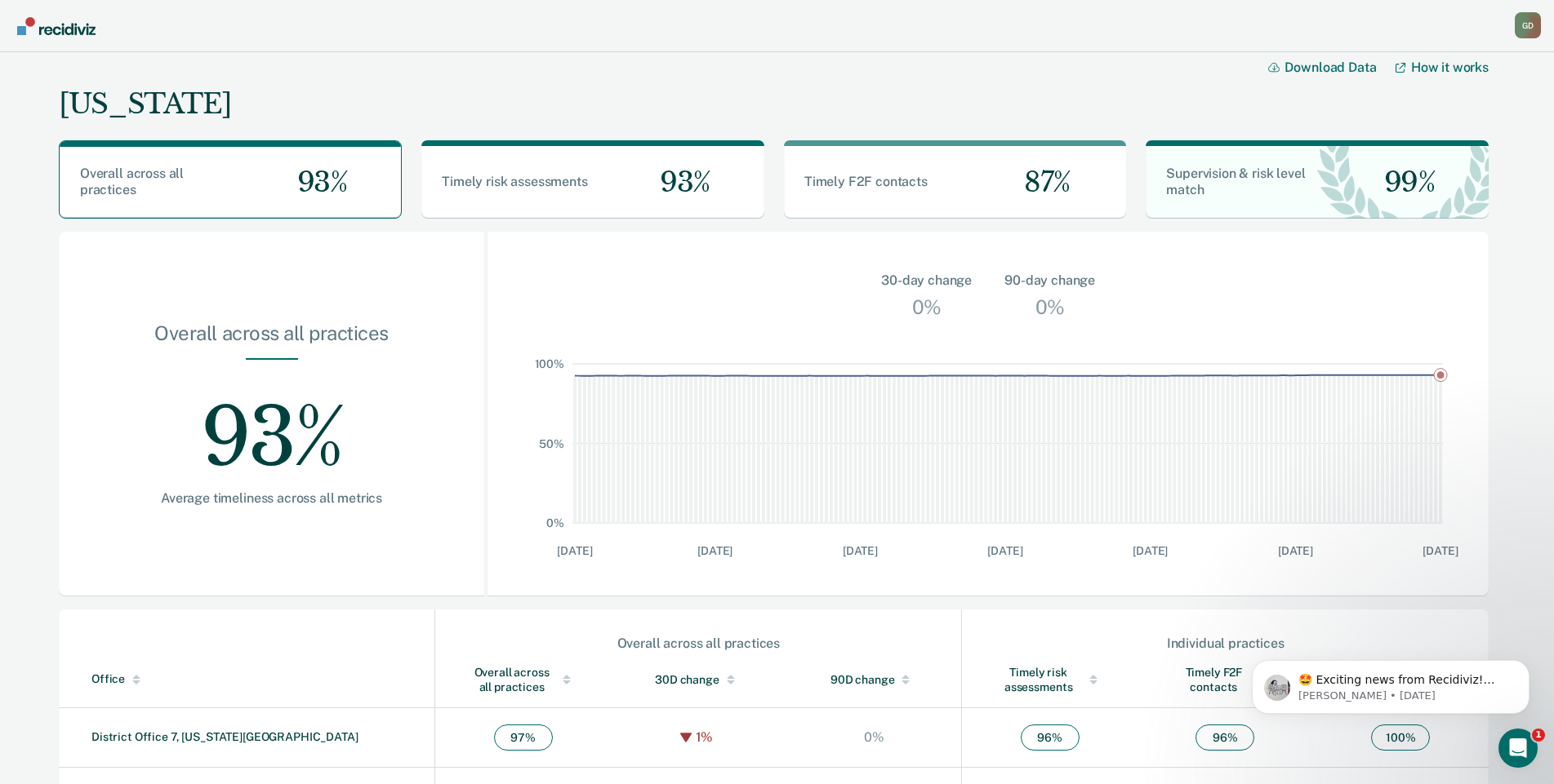
scroll to position [353, 0]
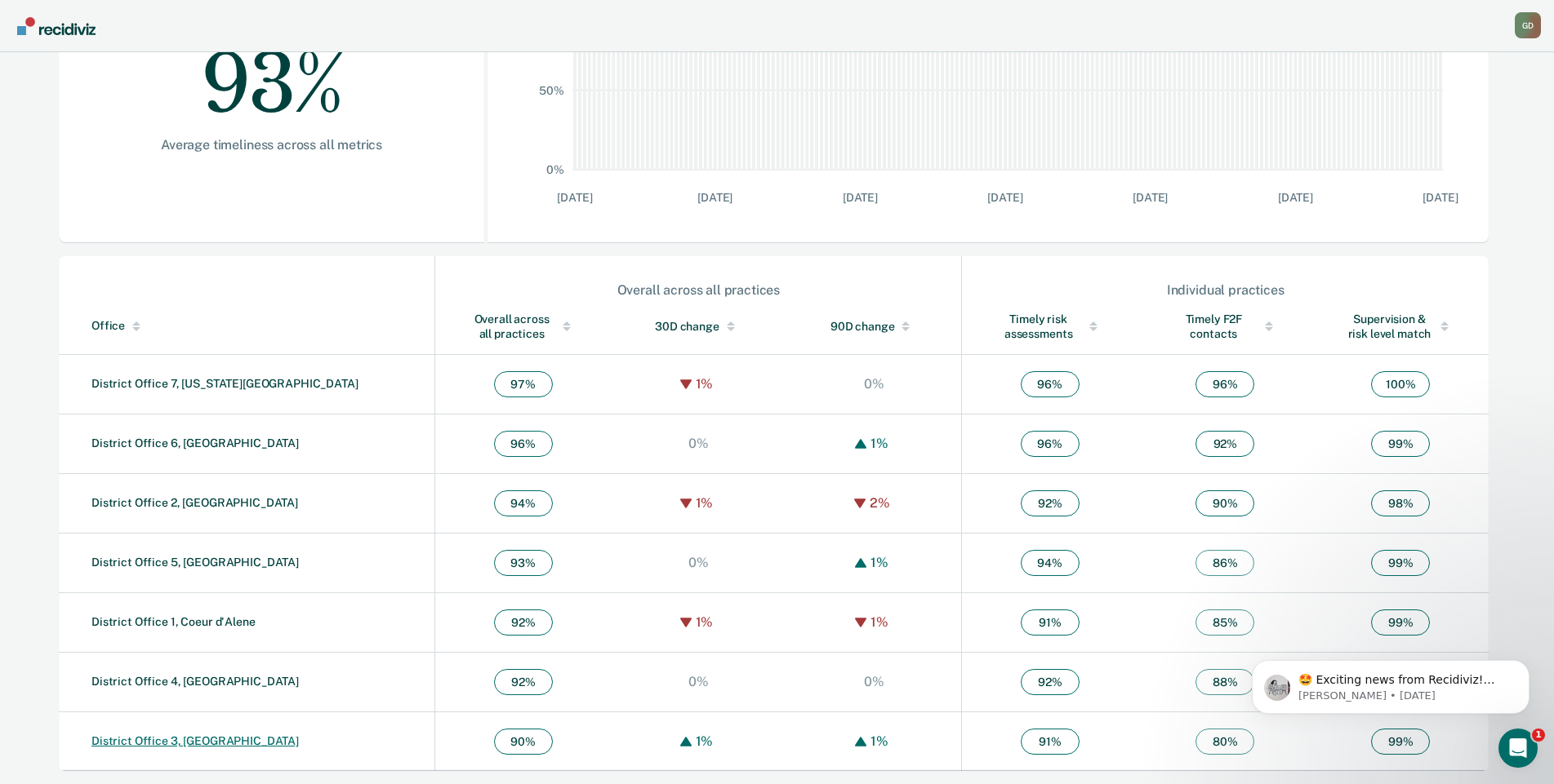
click at [207, 737] on link "District Office 3, [GEOGRAPHIC_DATA]" at bounding box center [194, 741] width 207 height 13
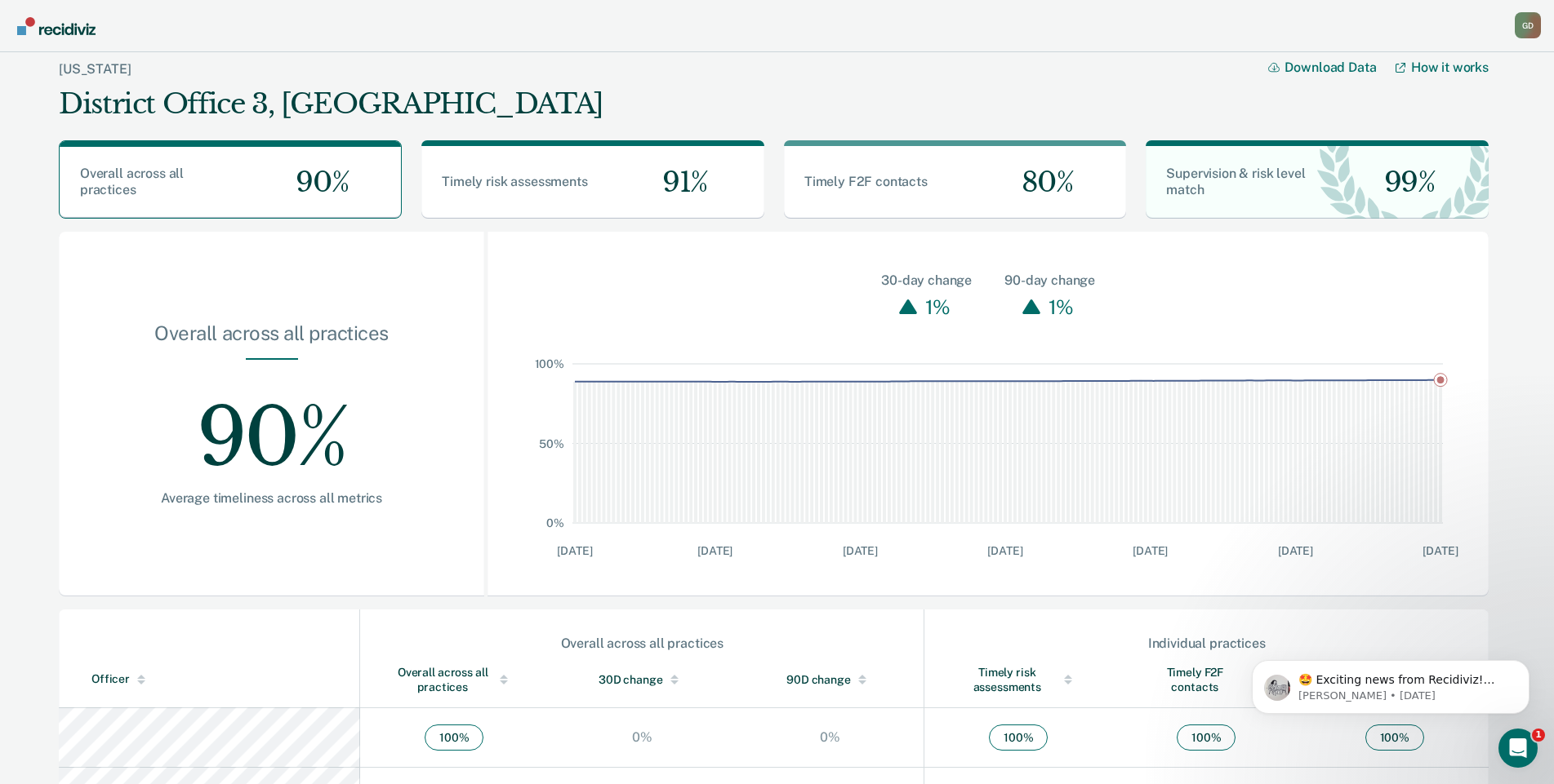
click at [66, 24] on img "Go to Recidiviz Home" at bounding box center [57, 26] width 79 height 18
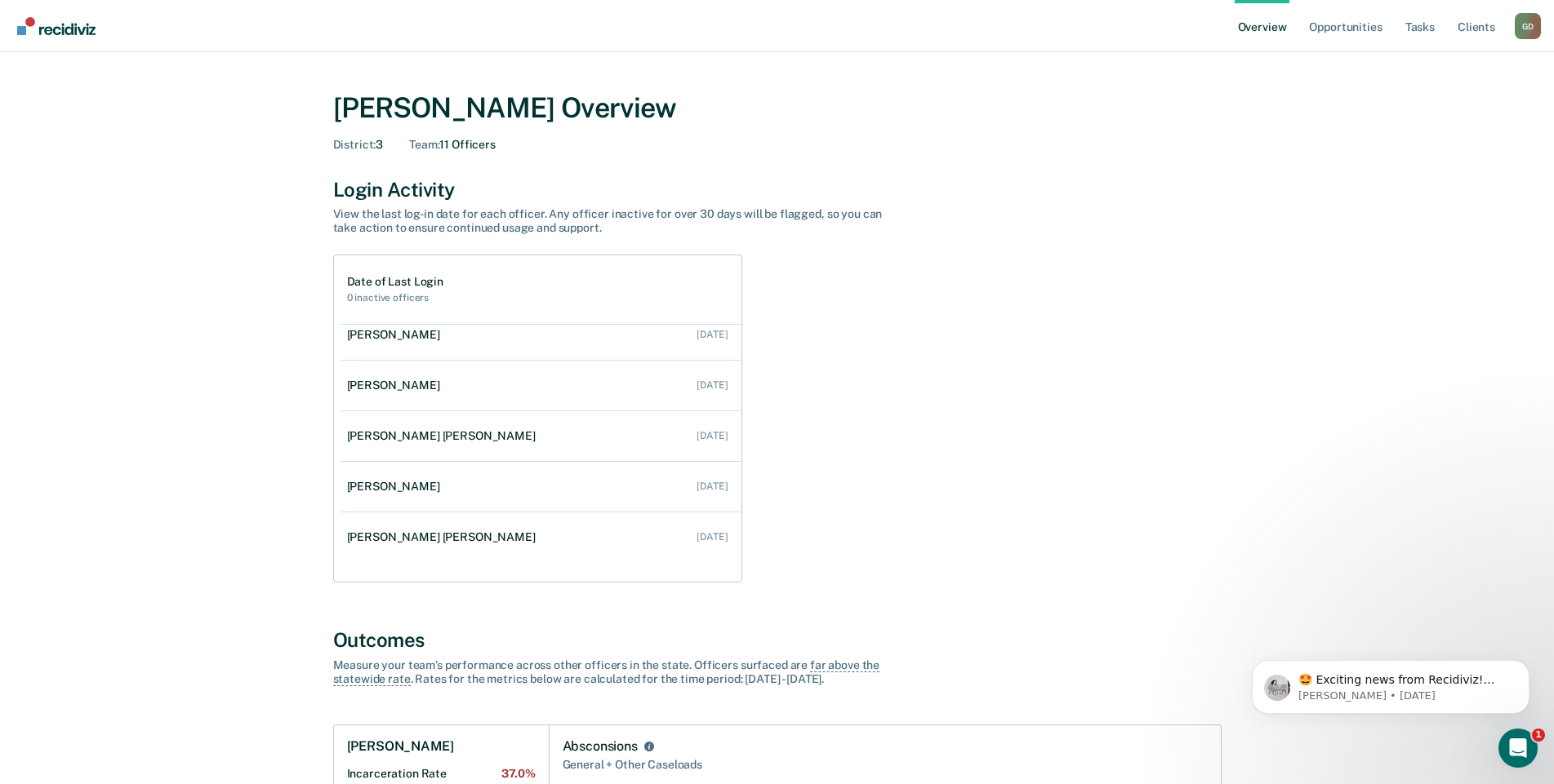
click at [1532, 14] on div "G D" at bounding box center [1528, 26] width 26 height 26
click at [1434, 108] on link "Go to Operations" at bounding box center [1462, 105] width 131 height 14
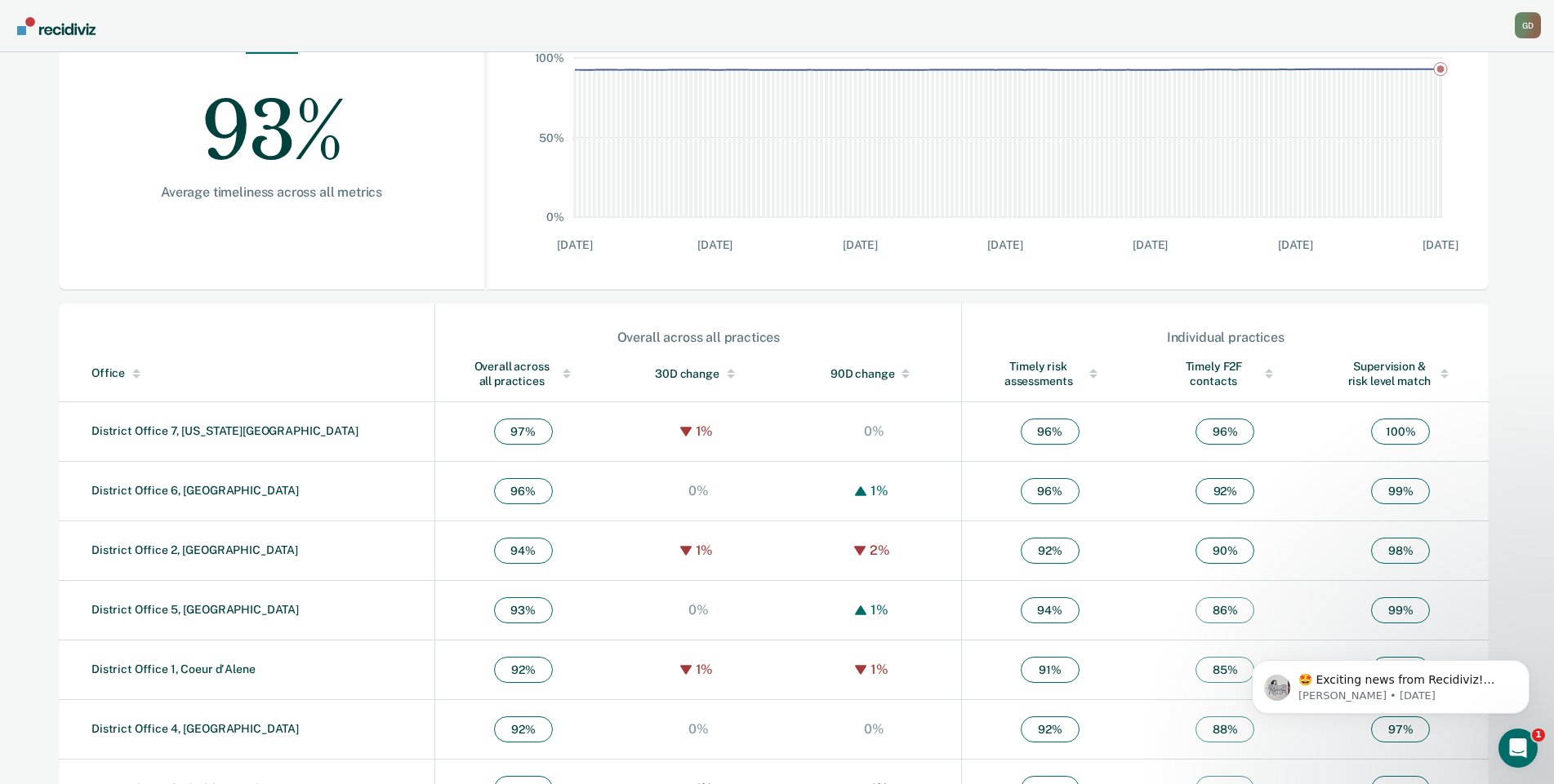
scroll to position [353, 0]
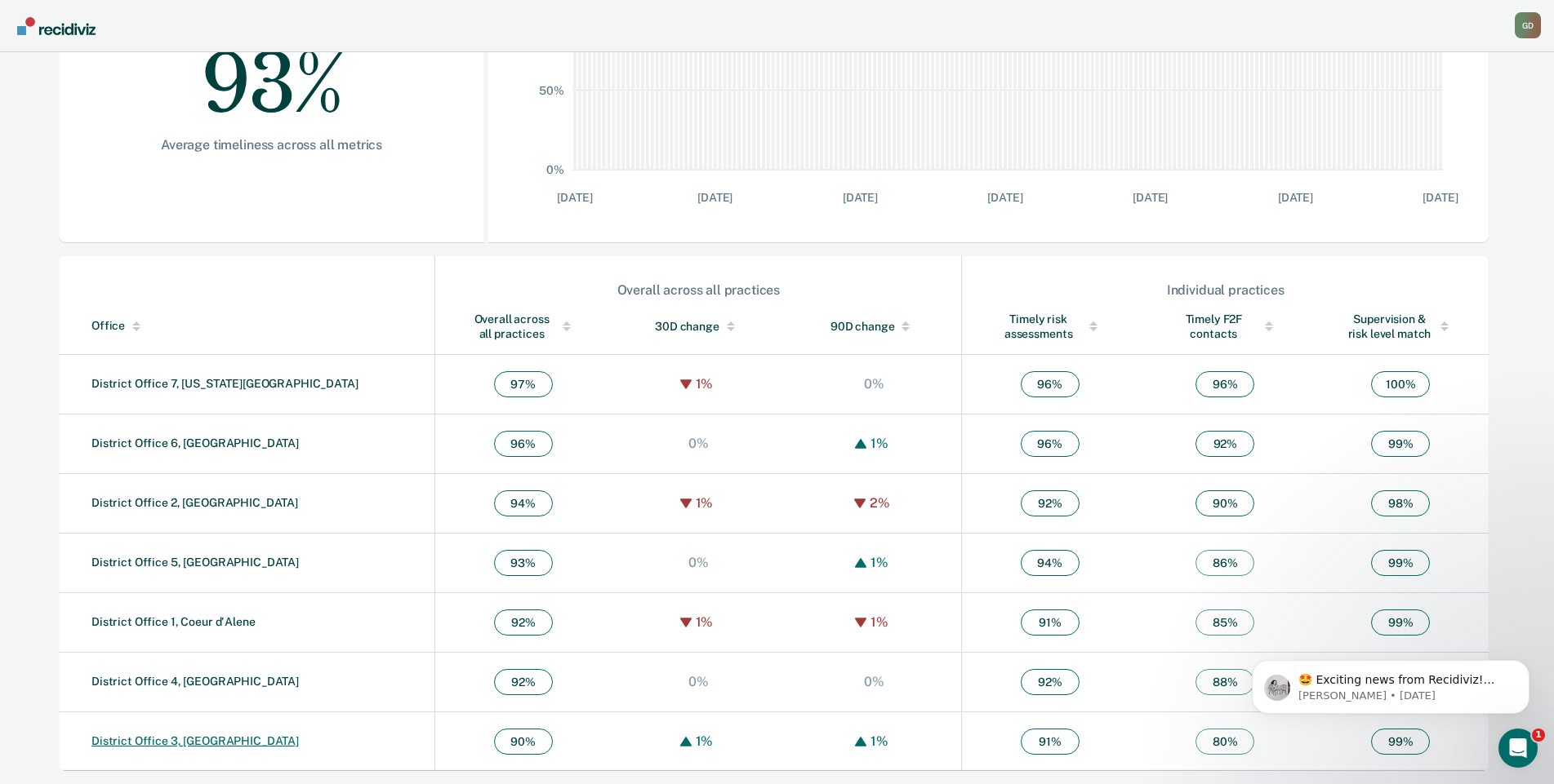
click at [207, 738] on link "District Office 3, [GEOGRAPHIC_DATA]" at bounding box center [194, 741] width 207 height 13
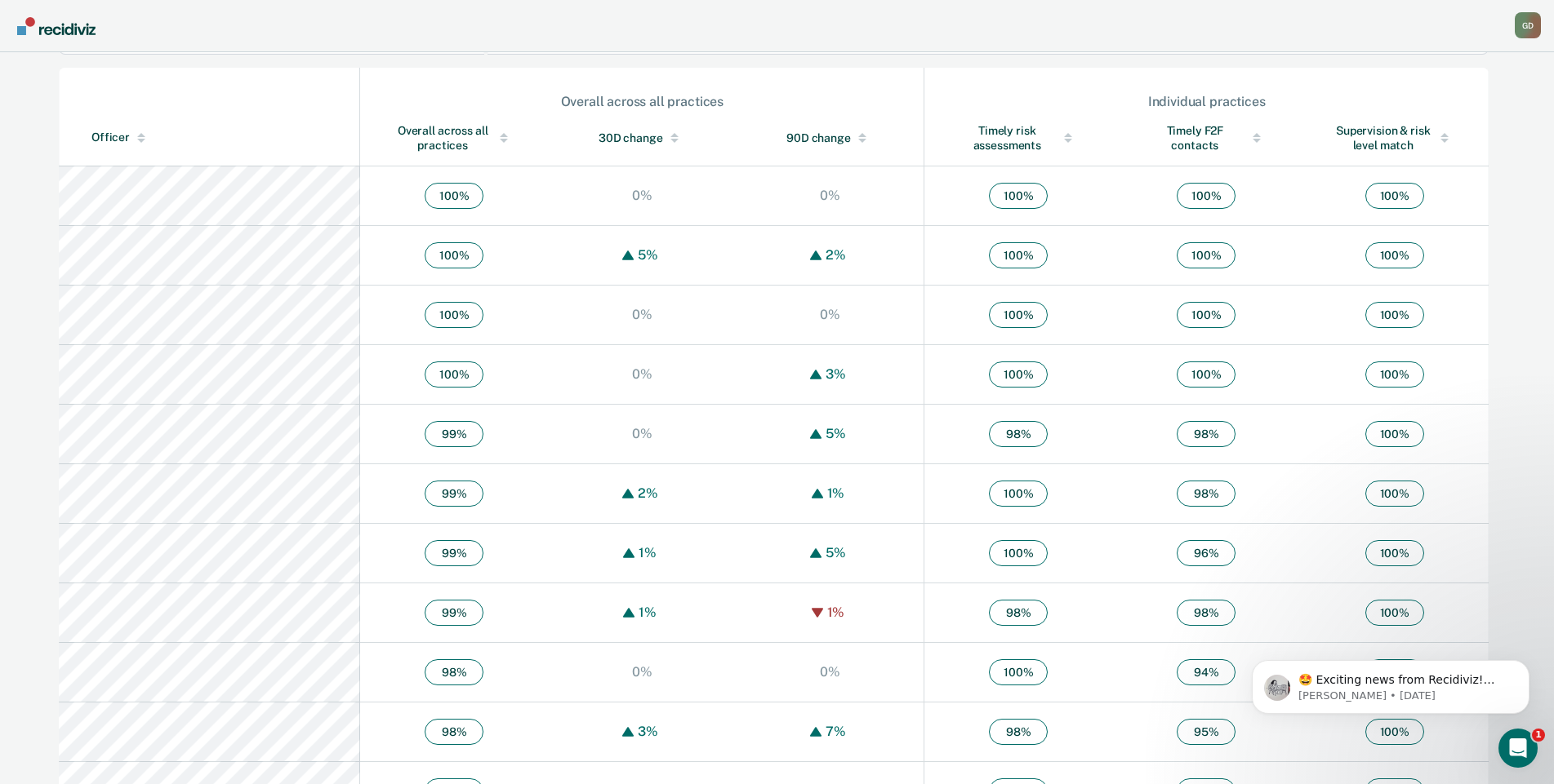
scroll to position [612, 0]
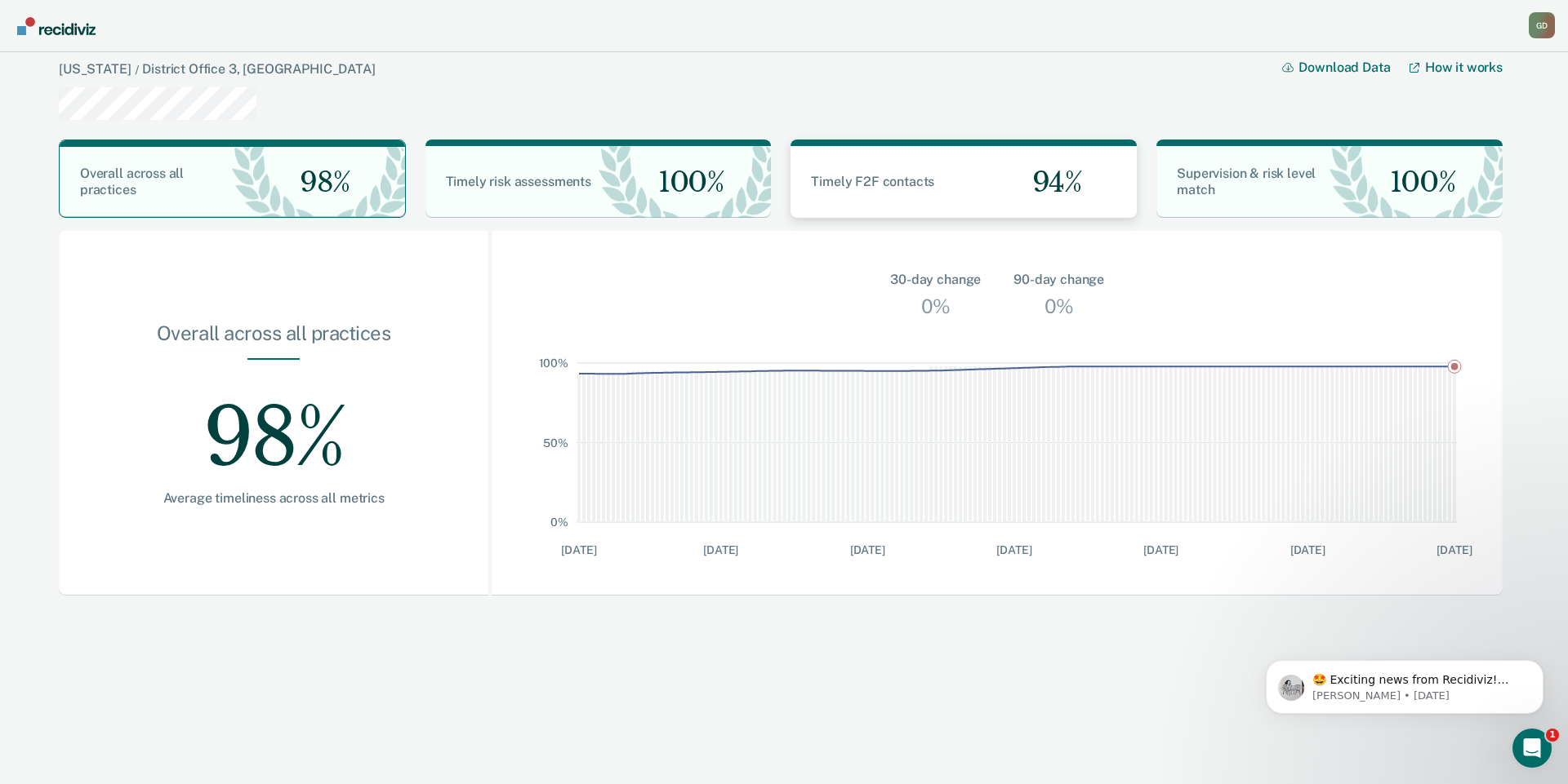
click at [940, 179] on div "Timely F2F contacts" at bounding box center [878, 182] width 174 height 16
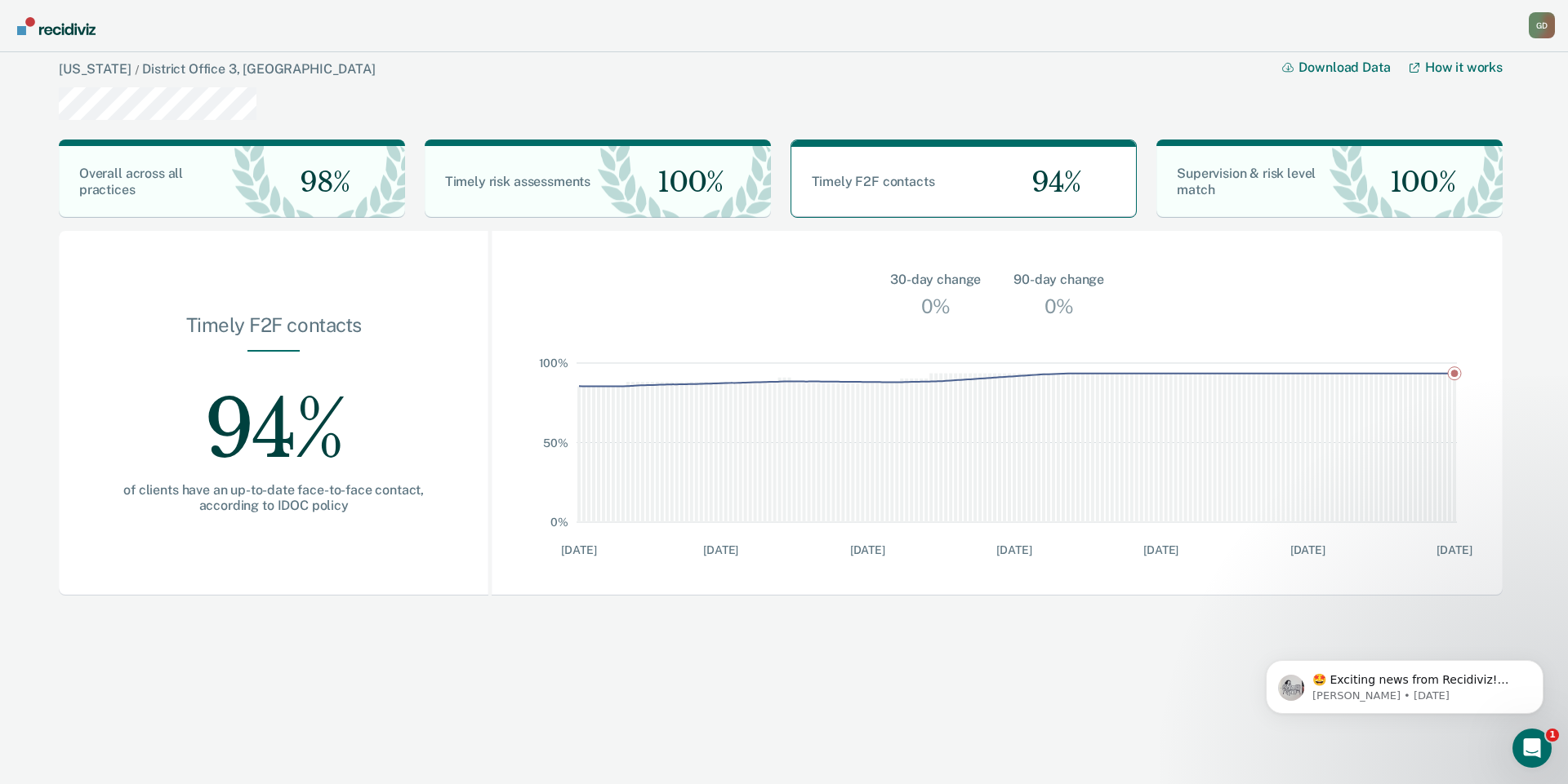
click at [50, 27] on img "Go to Recidiviz Home" at bounding box center [57, 26] width 79 height 18
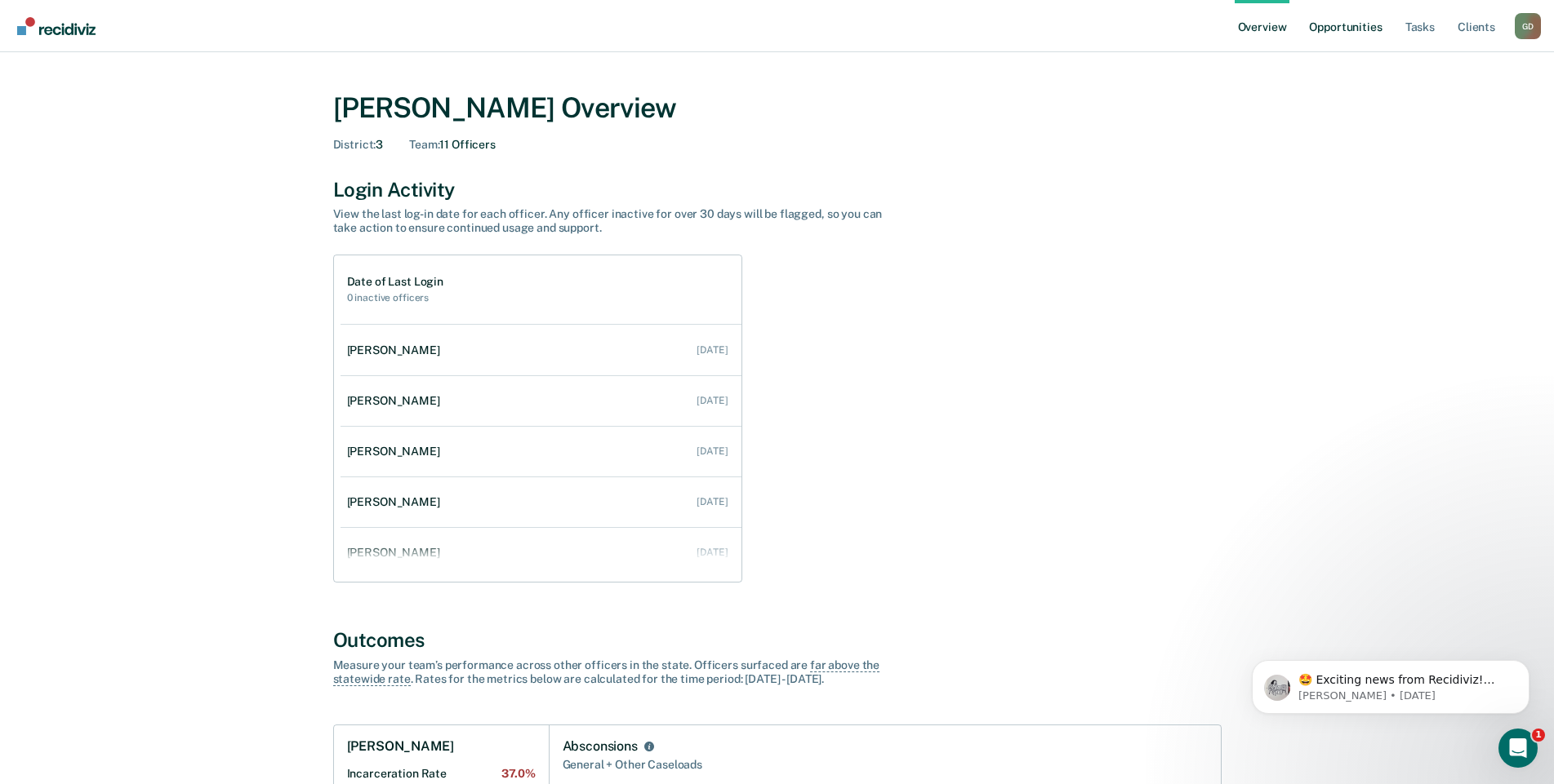
click at [1364, 29] on link "Opportunities" at bounding box center [1345, 26] width 79 height 52
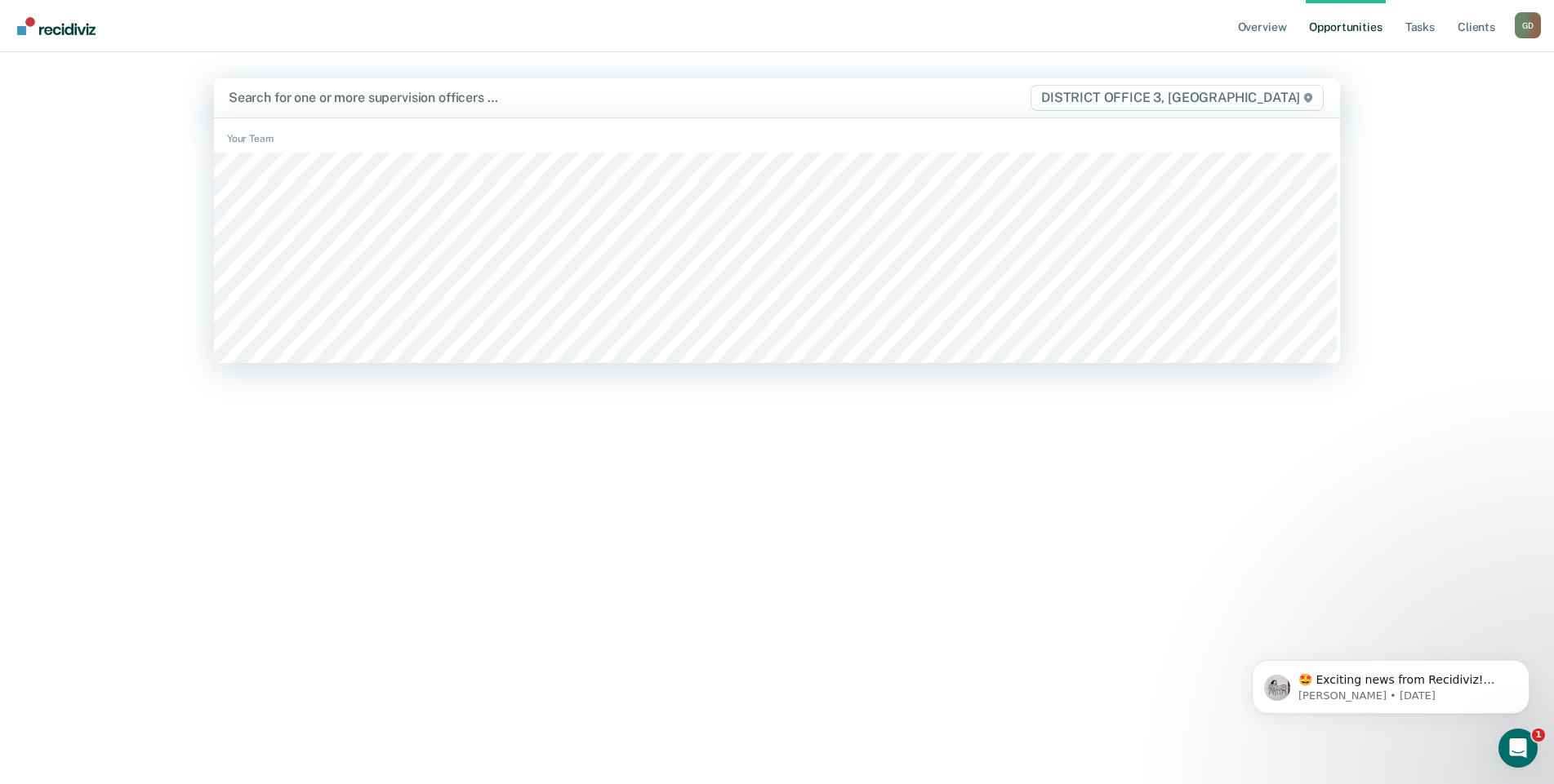
click at [329, 106] on div at bounding box center [612, 98] width 767 height 19
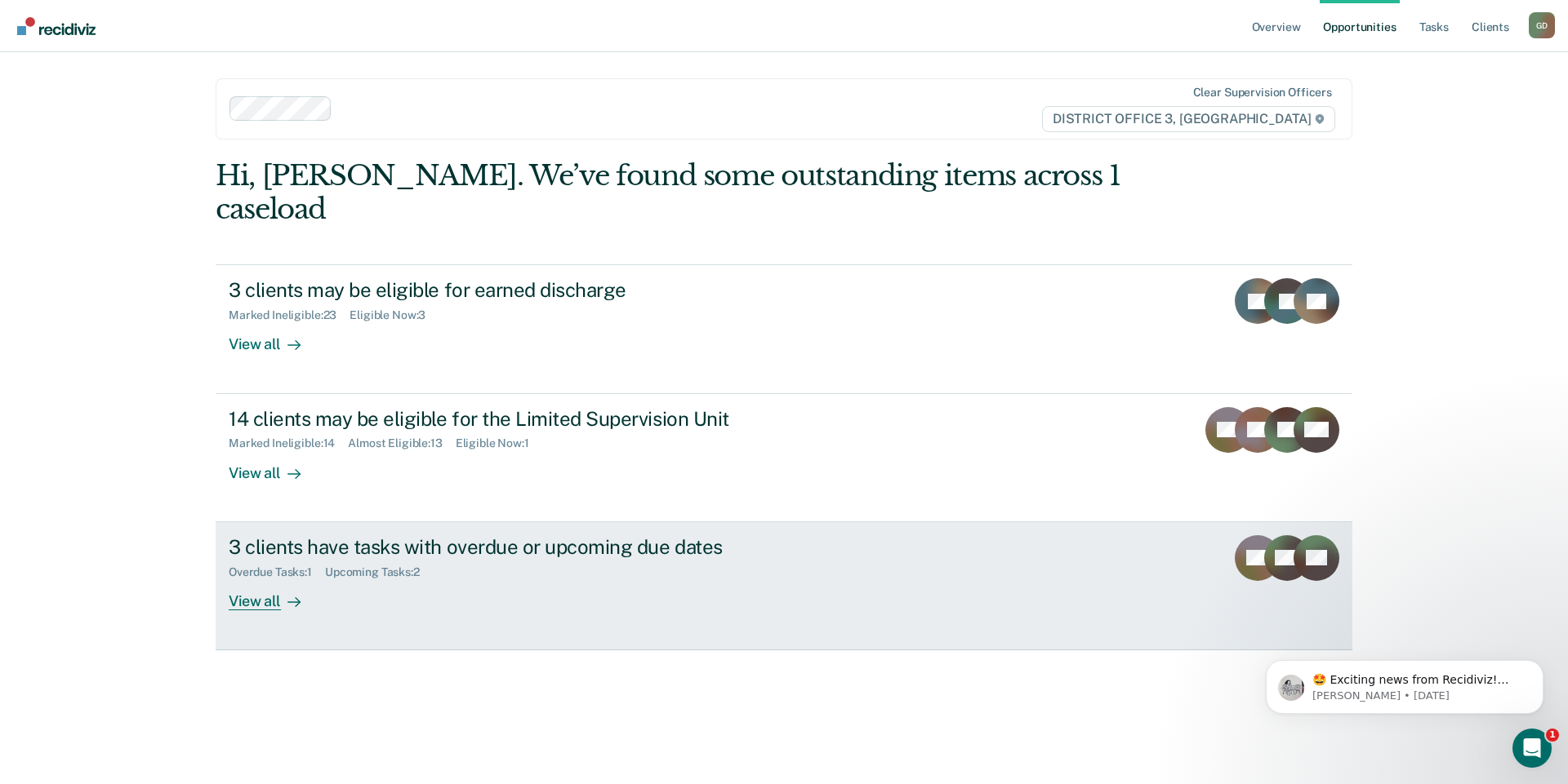
click at [252, 579] on div "View all" at bounding box center [274, 594] width 91 height 32
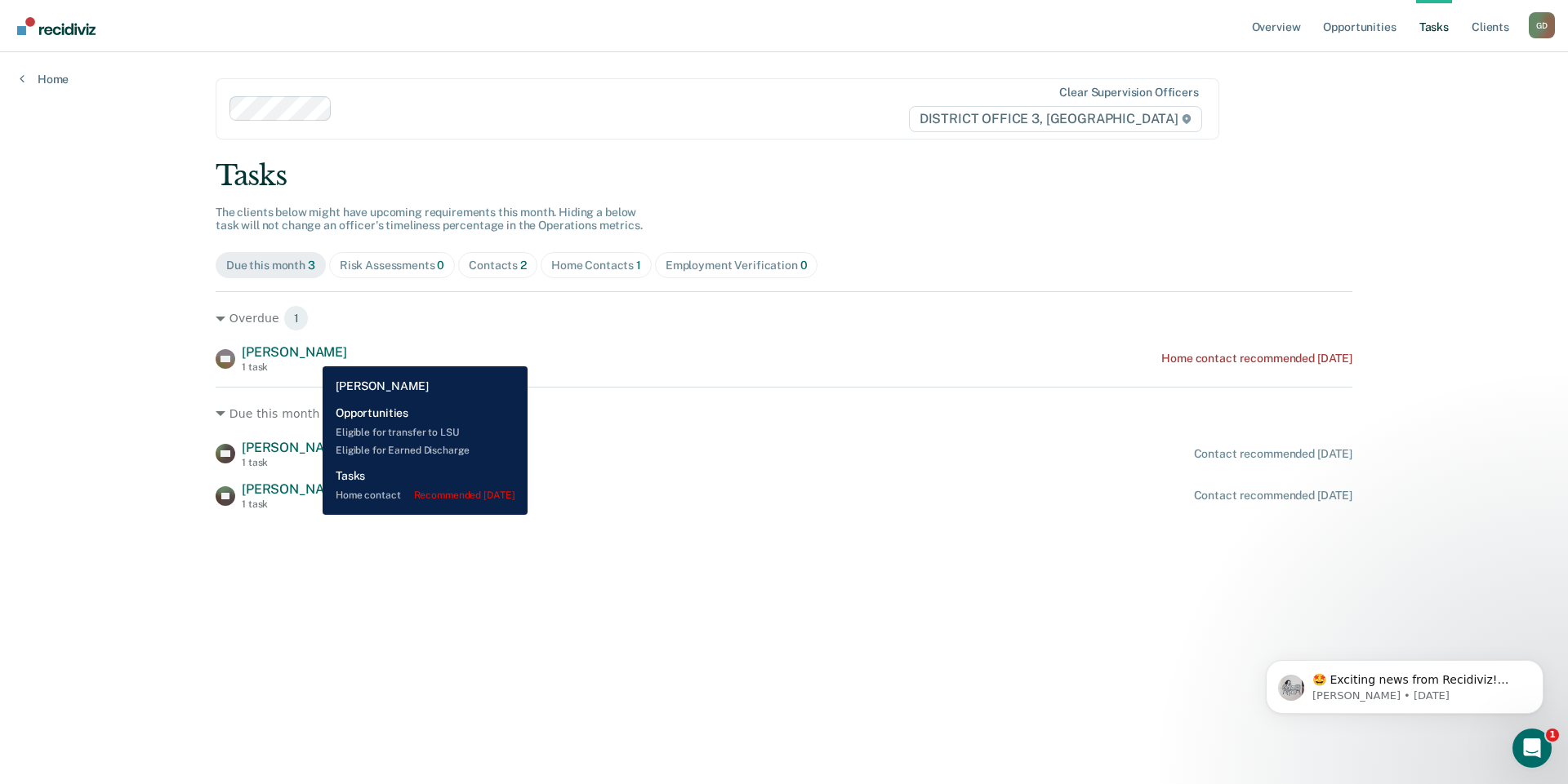
click at [310, 354] on span "[PERSON_NAME]" at bounding box center [294, 351] width 105 height 16
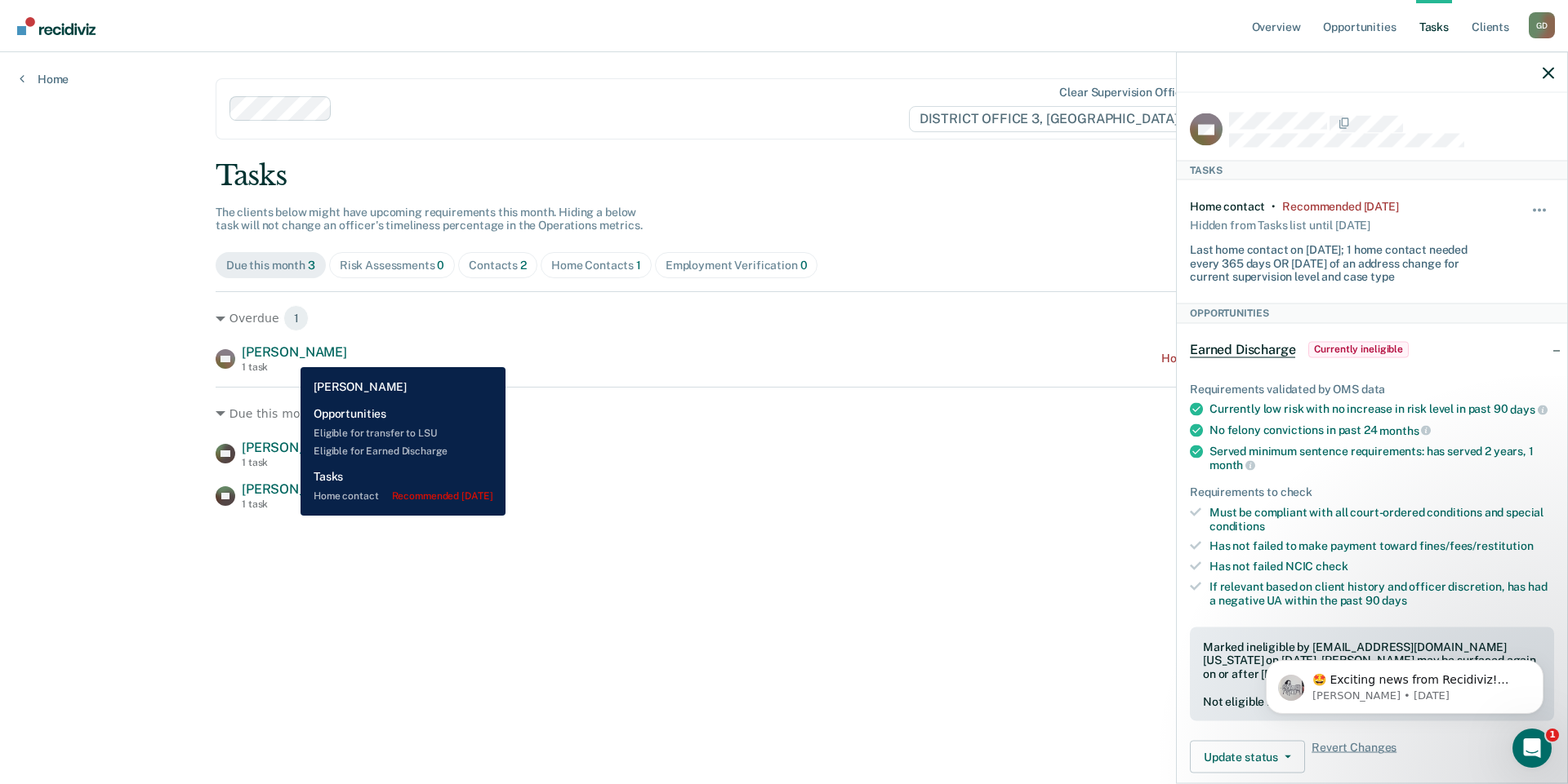
click at [289, 355] on span "[PERSON_NAME]" at bounding box center [294, 351] width 105 height 16
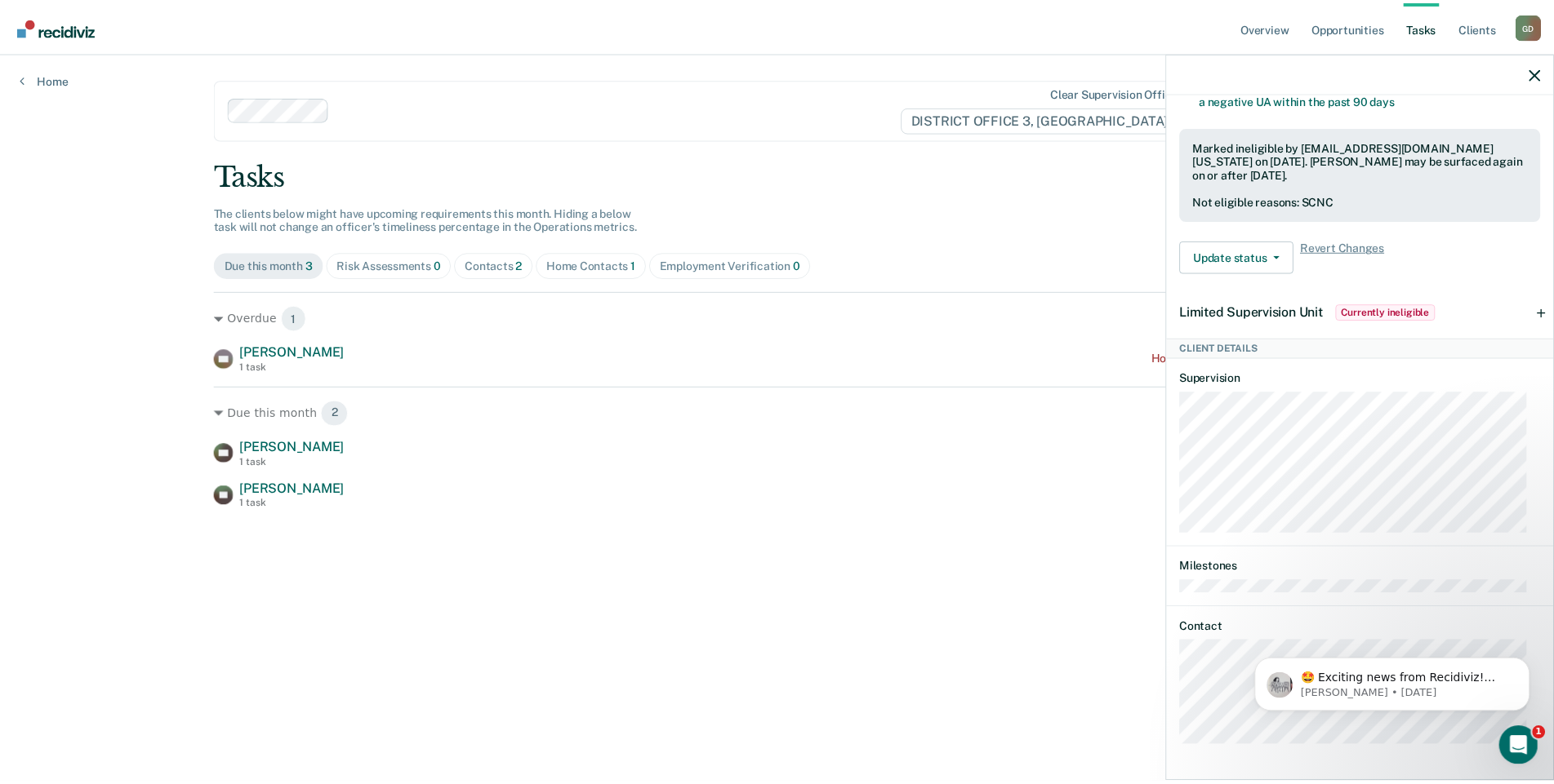
scroll to position [512, 0]
click at [1549, 74] on icon "button" at bounding box center [1548, 72] width 12 height 12
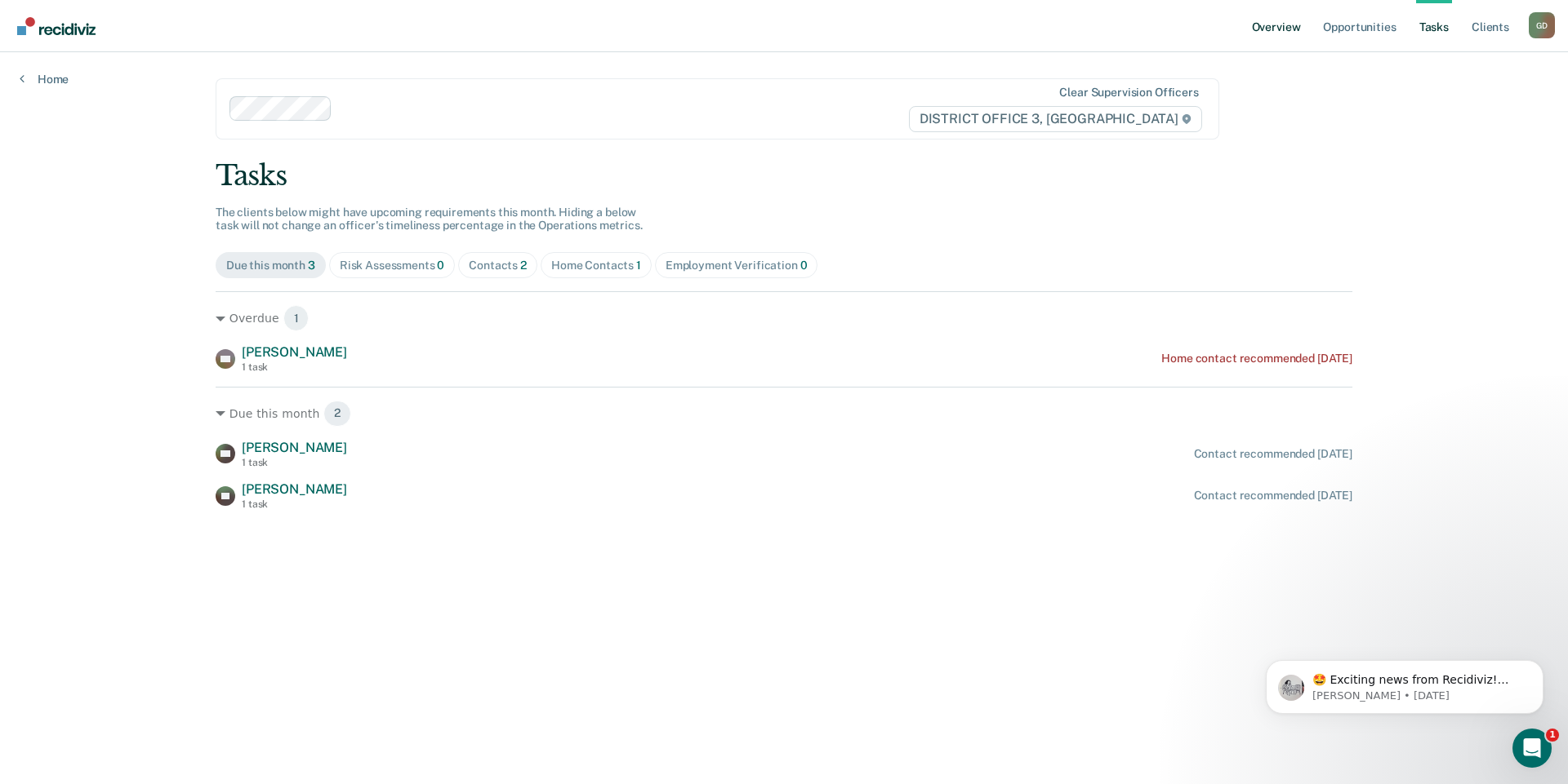
click at [1279, 28] on link "Overview" at bounding box center [1276, 26] width 56 height 52
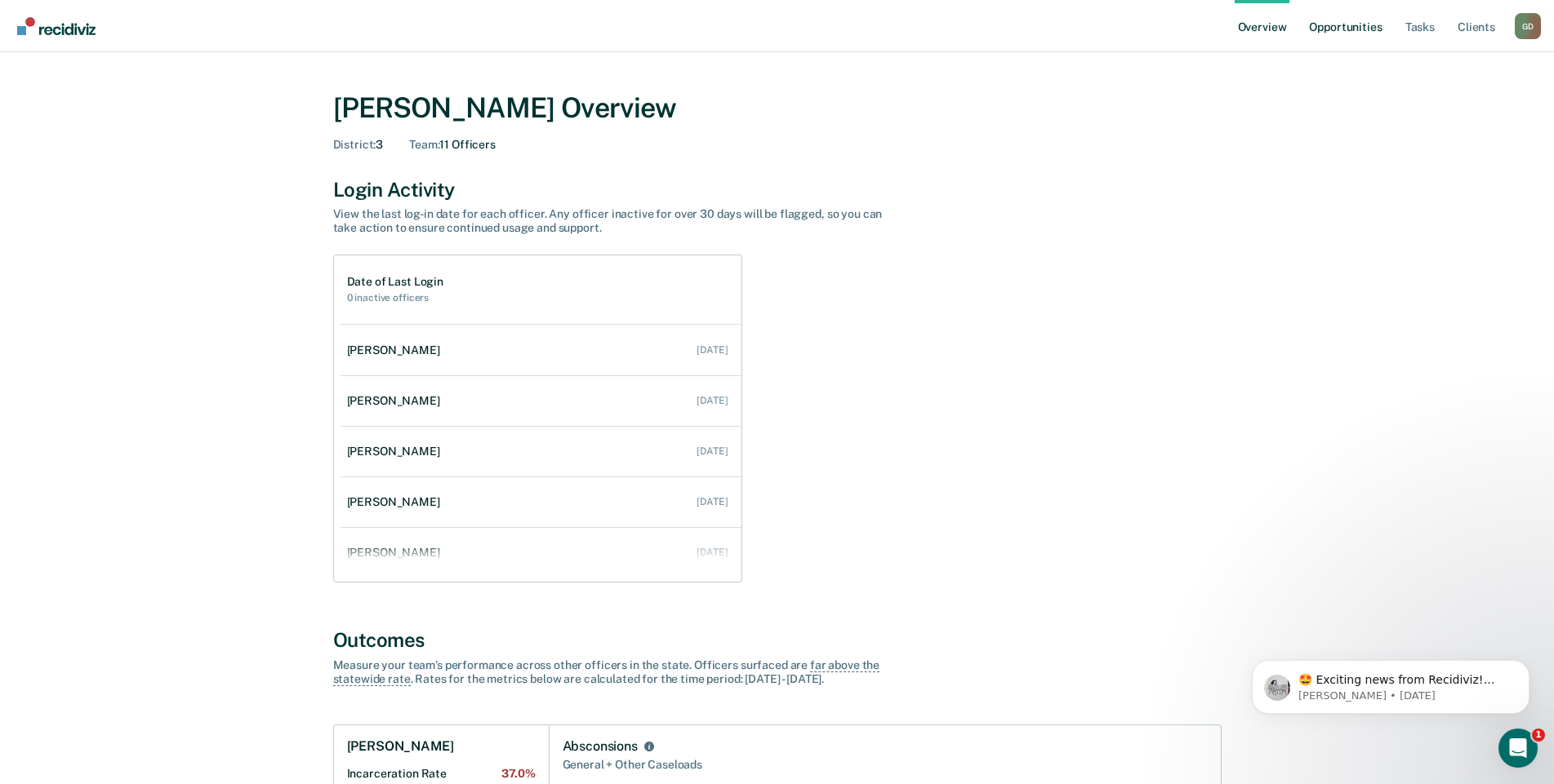
click at [1331, 30] on link "Opportunities" at bounding box center [1345, 26] width 79 height 52
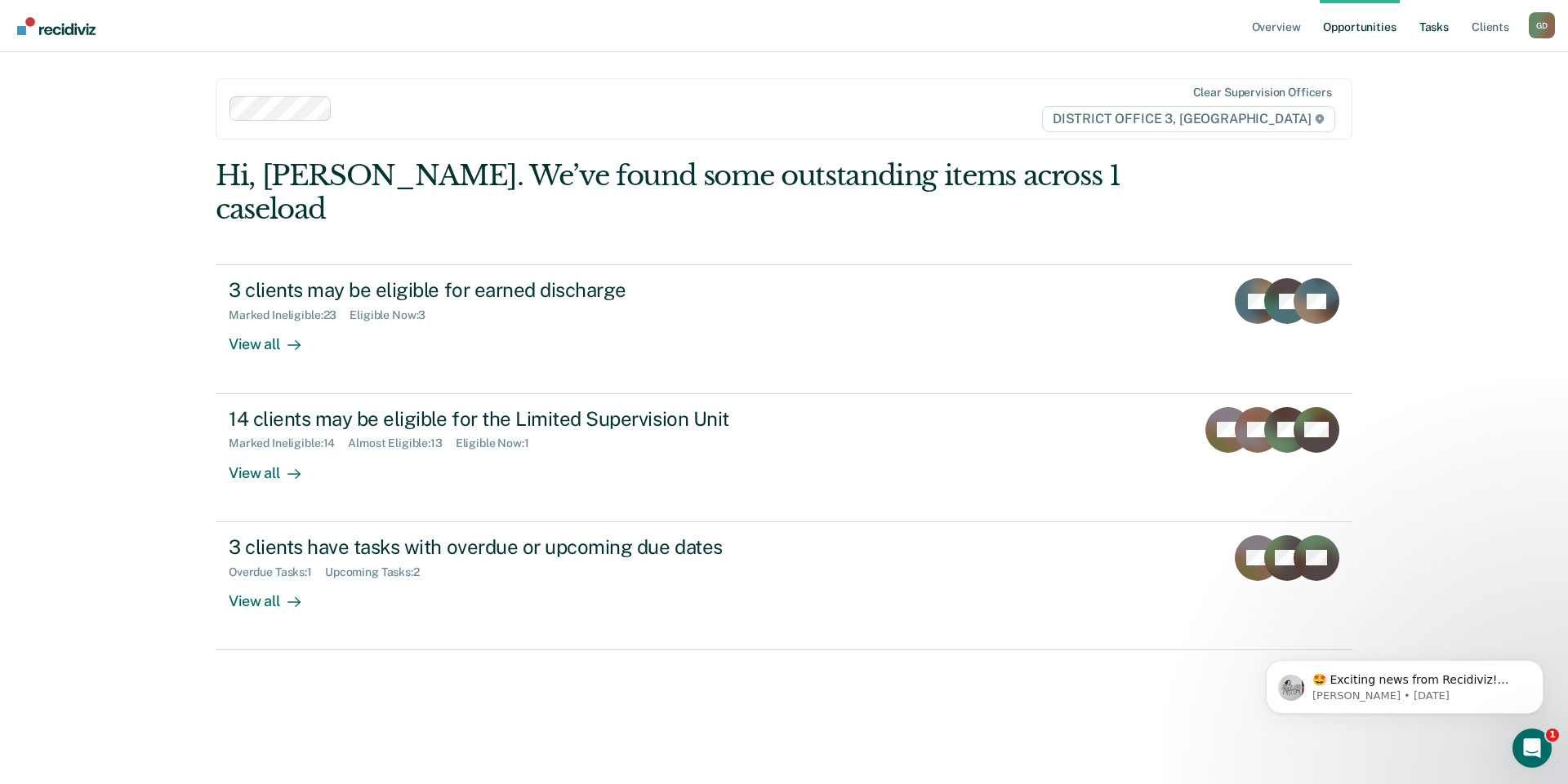
click at [1438, 31] on link "Tasks" at bounding box center [1434, 26] width 36 height 52
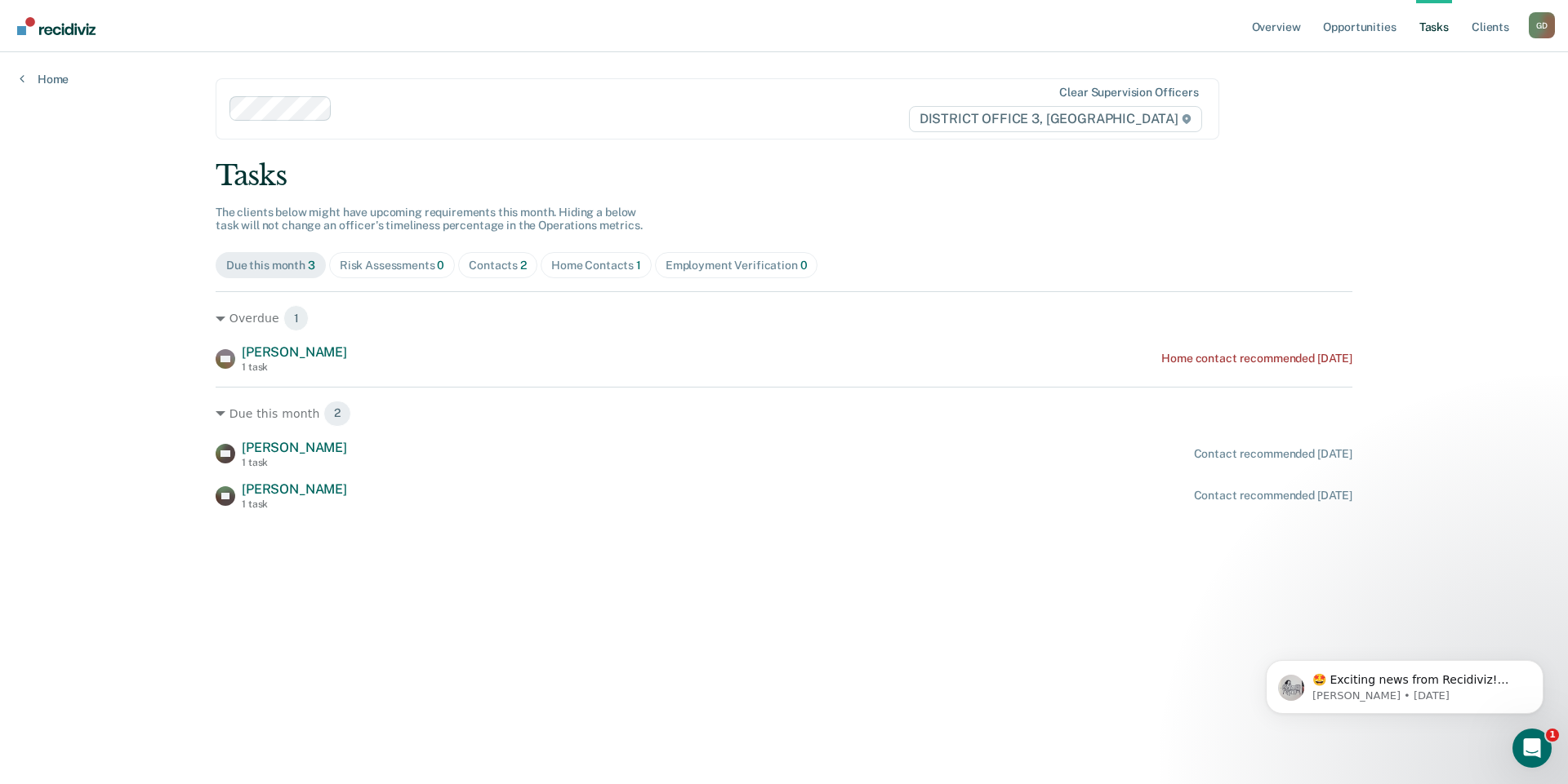
click at [1537, 25] on div "G D" at bounding box center [1542, 25] width 26 height 26
click at [1482, 108] on link "Go to Operations" at bounding box center [1476, 107] width 132 height 14
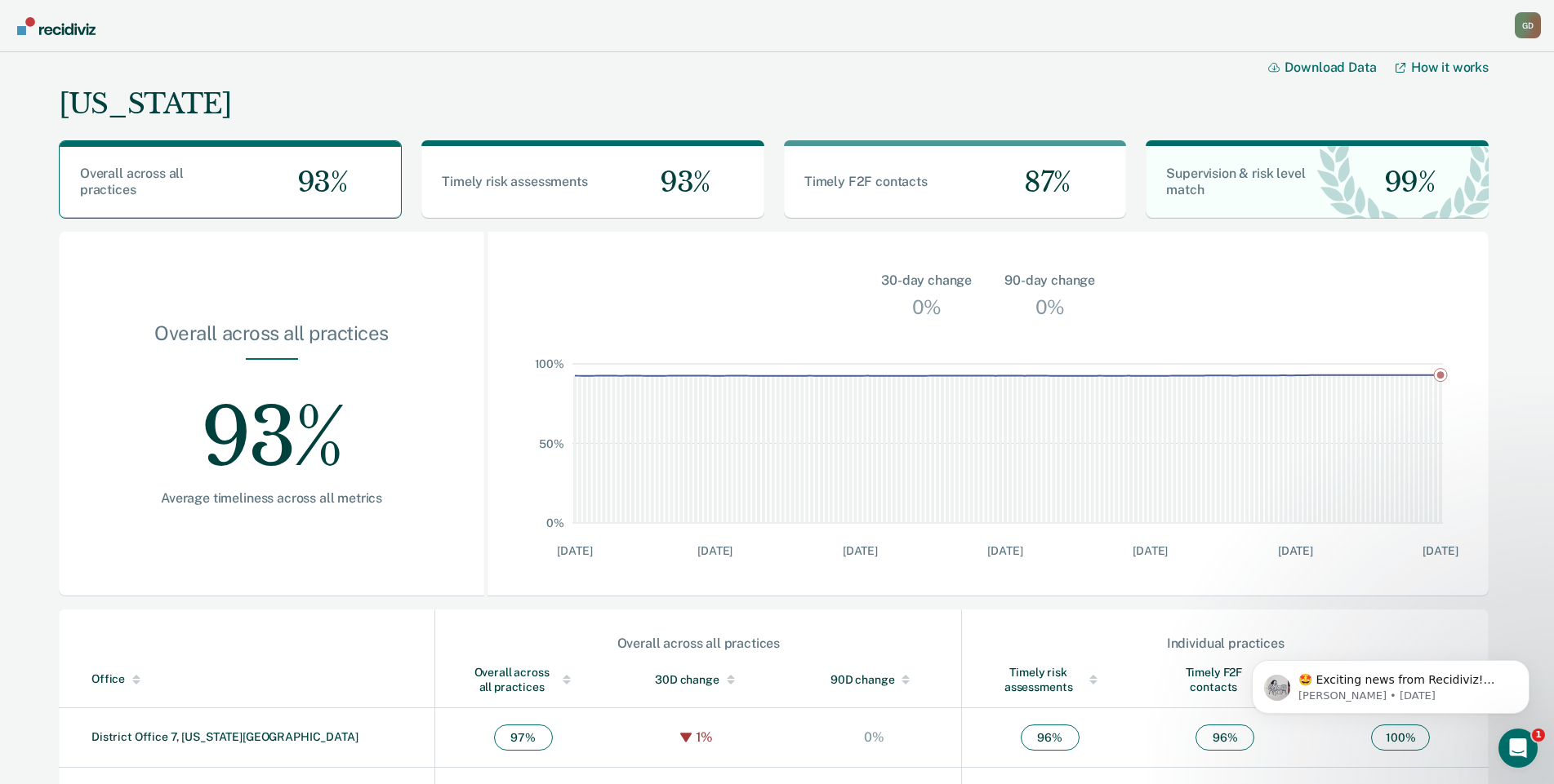
click at [70, 30] on img "Go to Recidiviz Home" at bounding box center [57, 26] width 79 height 18
